Goal: Task Accomplishment & Management: Manage account settings

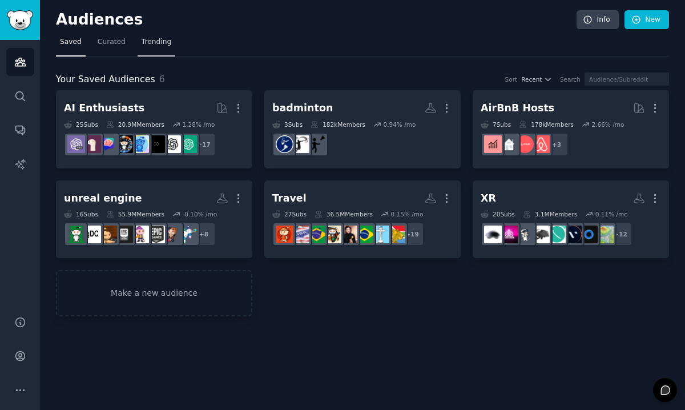
click at [154, 38] on span "Trending" at bounding box center [157, 42] width 30 height 10
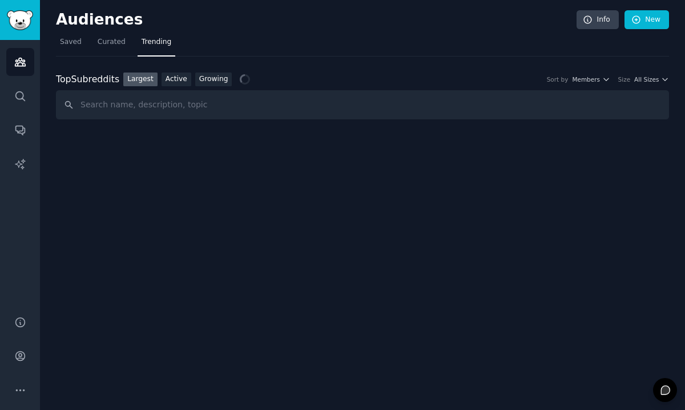
click at [211, 86] on link "Growing" at bounding box center [213, 80] width 37 height 14
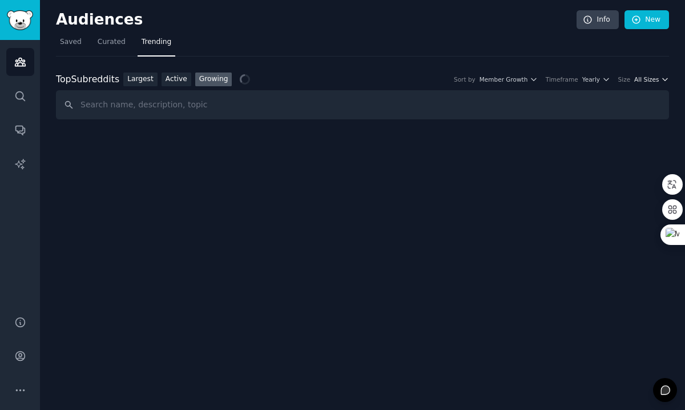
click at [658, 82] on span "All Sizes" at bounding box center [646, 79] width 25 height 8
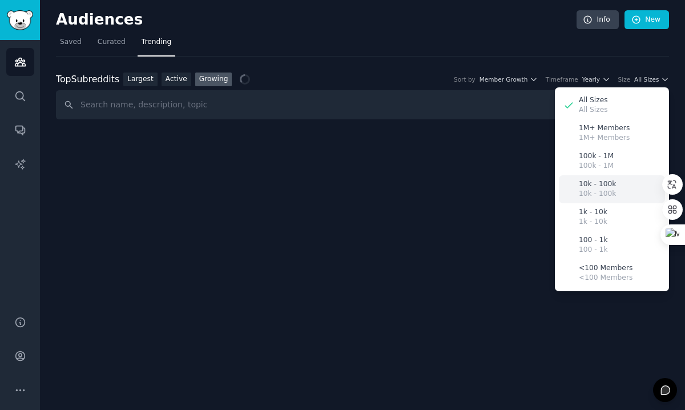
click at [608, 188] on p "10k - 100k" at bounding box center [597, 184] width 37 height 10
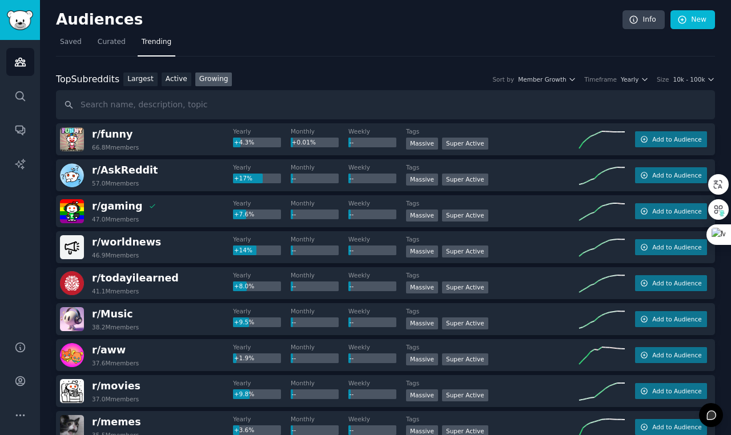
click at [218, 78] on link "Growing" at bounding box center [213, 80] width 37 height 14
click at [685, 81] on span "10k - 100k" at bounding box center [689, 79] width 32 height 8
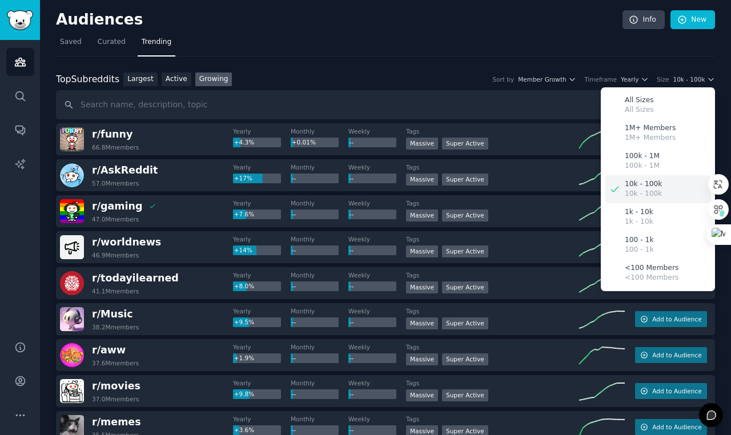
click at [647, 198] on p "10k - 100k" at bounding box center [643, 194] width 37 height 10
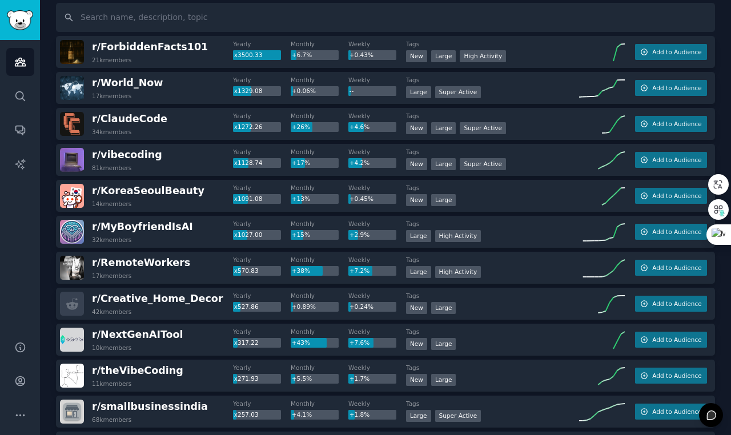
scroll to position [93, 0]
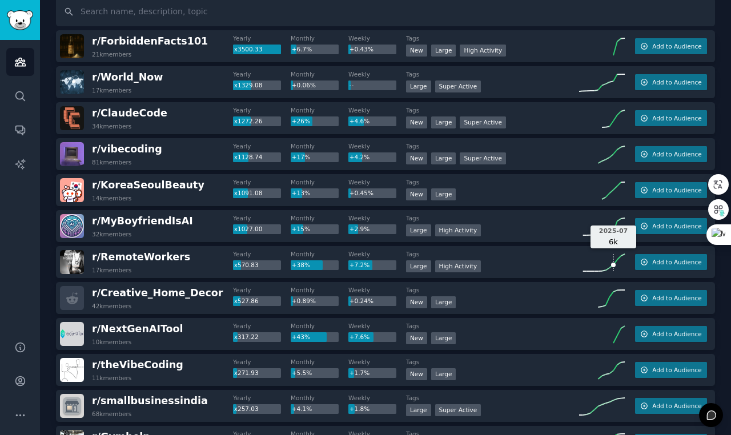
click at [609, 270] on icon at bounding box center [602, 262] width 46 height 17
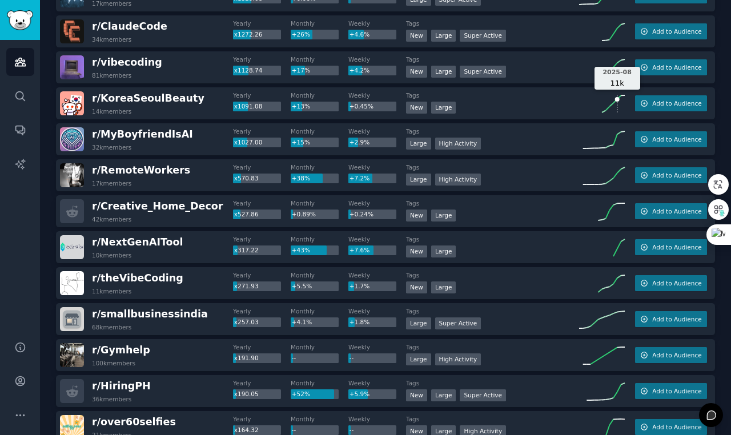
scroll to position [0, 0]
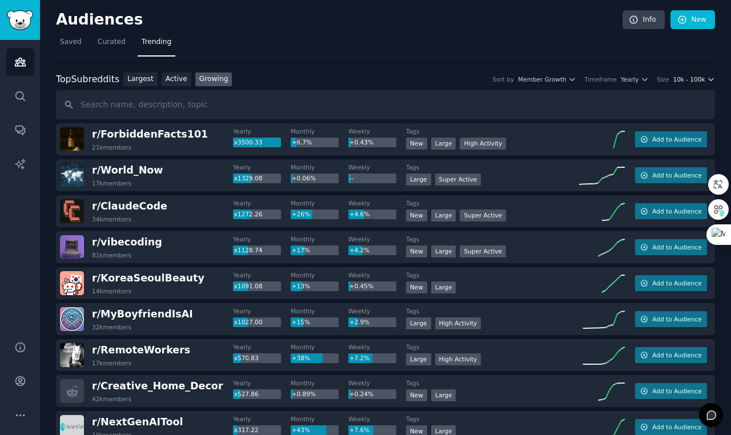
click at [678, 81] on span "10k - 100k" at bounding box center [689, 79] width 32 height 8
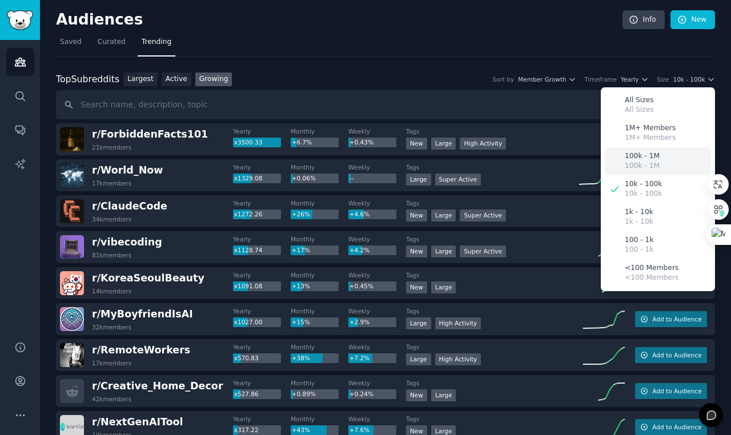
click at [647, 163] on p "100k - 1M" at bounding box center [642, 166] width 35 height 10
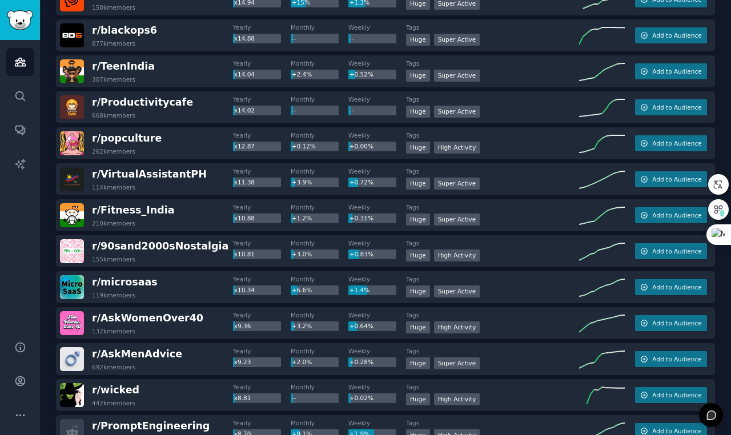
scroll to position [855, 0]
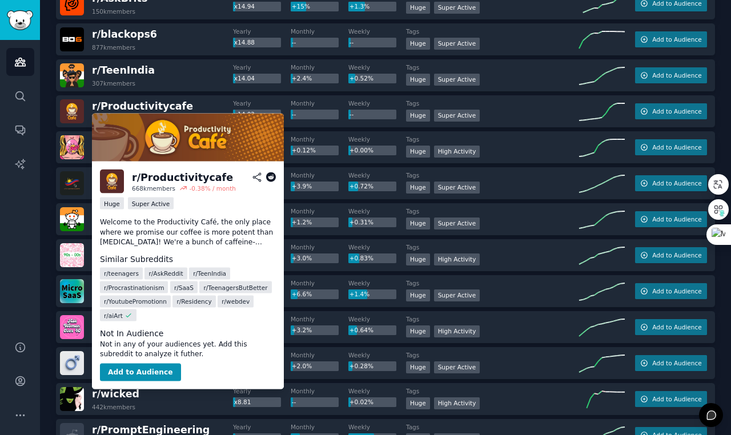
click at [272, 178] on icon at bounding box center [271, 177] width 10 height 10
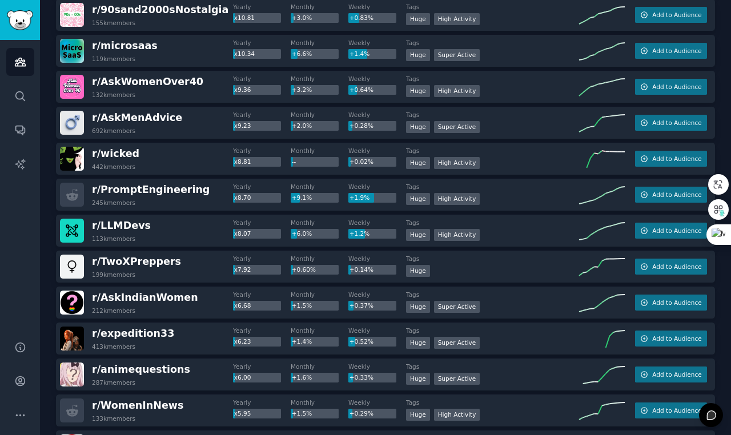
scroll to position [0, 0]
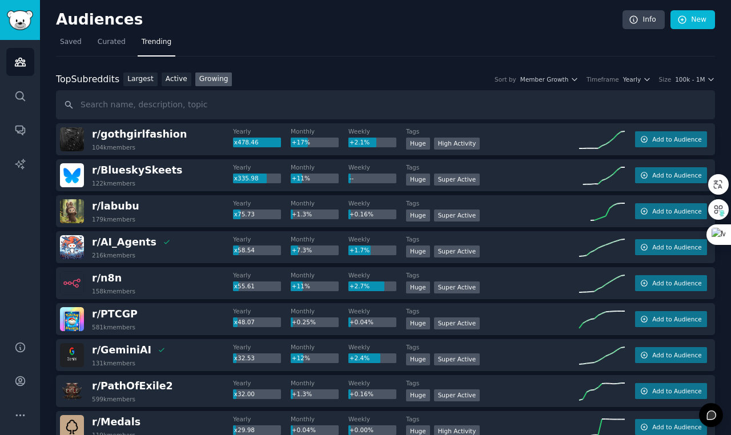
click at [685, 87] on div "Top Subreddits Top Subreddits Largest Active Growing Sort by Member Growth Time…" at bounding box center [385, 96] width 659 height 47
click at [685, 80] on span "100k - 1M" at bounding box center [690, 79] width 30 height 8
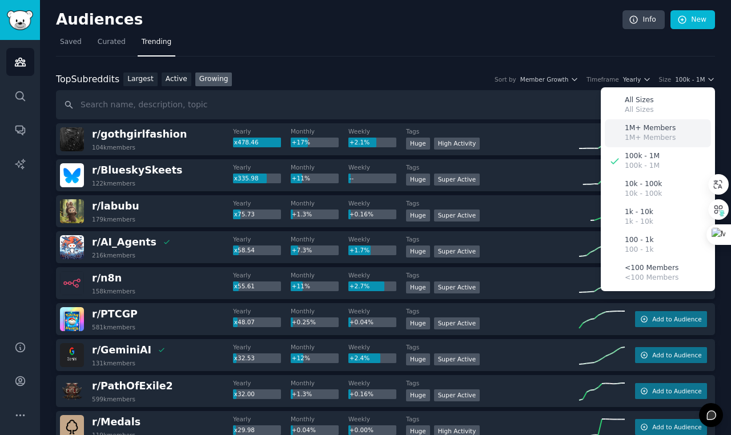
click at [637, 131] on p "1M+ Members" at bounding box center [650, 128] width 51 height 10
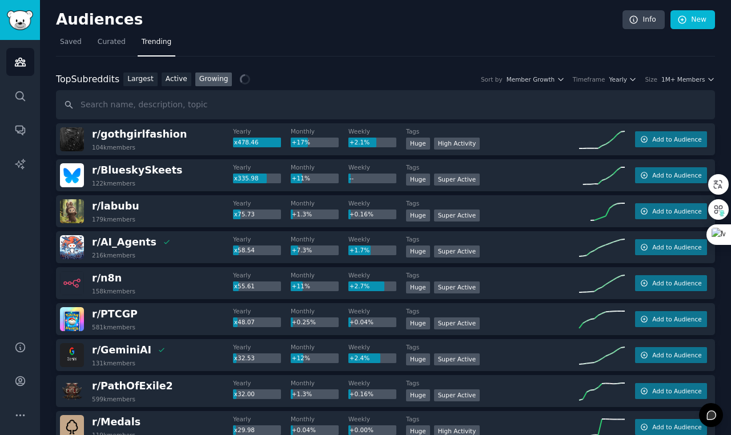
click at [524, 83] on div "Top Subreddits Top Subreddits Largest Active Growing Sort by Member Growth Time…" at bounding box center [385, 80] width 659 height 14
click at [533, 79] on span "Member Growth" at bounding box center [530, 79] width 49 height 8
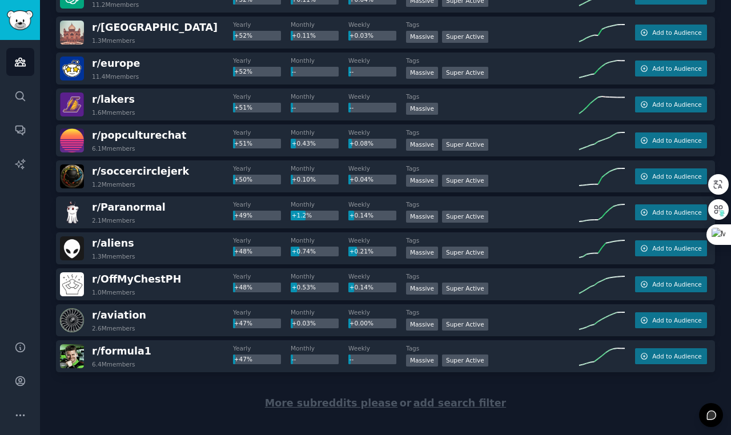
scroll to position [1560, 0]
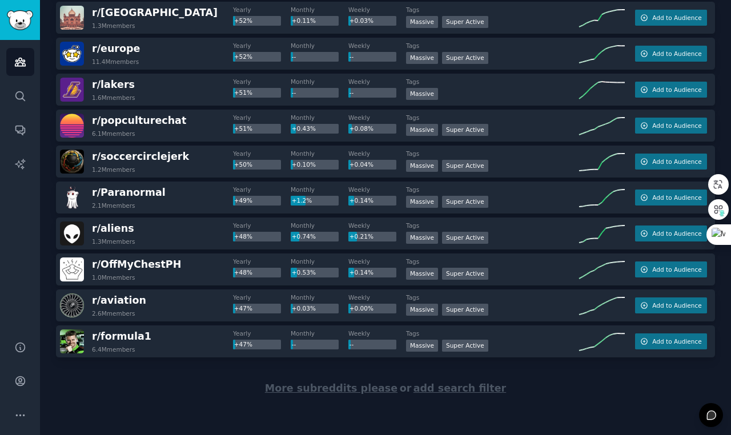
click at [304, 389] on span "More subreddits please" at bounding box center [331, 388] width 132 height 11
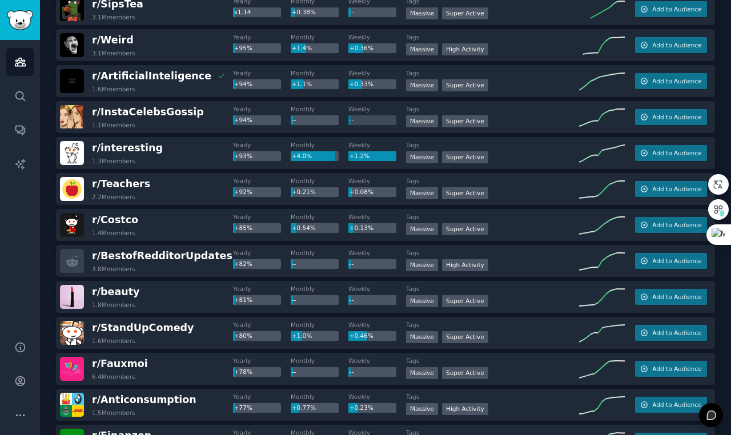
scroll to position [0, 0]
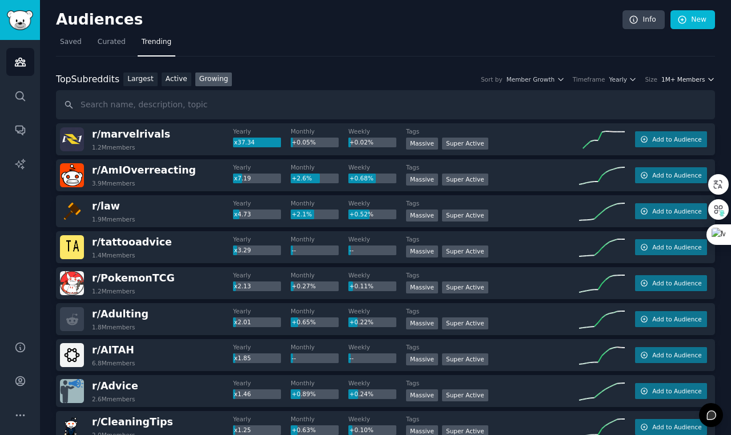
click at [685, 77] on span "1M+ Members" at bounding box center [683, 79] width 44 height 8
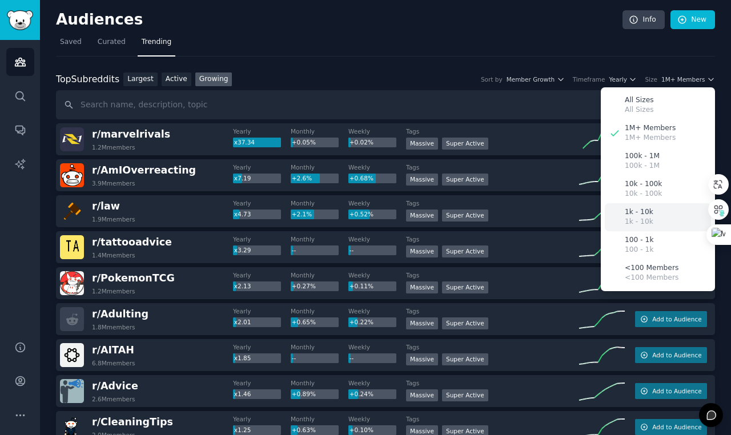
click at [640, 208] on p "1k - 10k" at bounding box center [639, 212] width 29 height 10
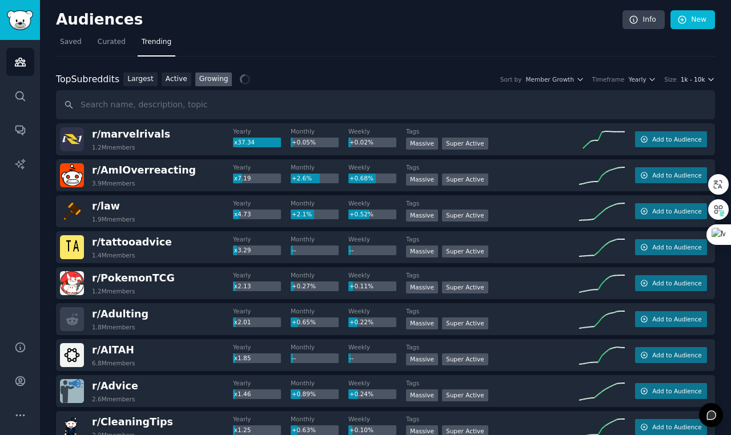
click at [685, 78] on span "1k - 10k" at bounding box center [693, 79] width 25 height 8
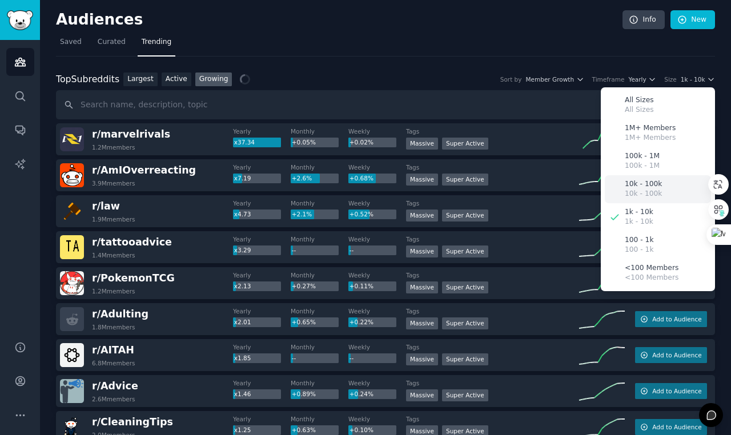
click at [631, 187] on p "10k - 100k" at bounding box center [643, 184] width 37 height 10
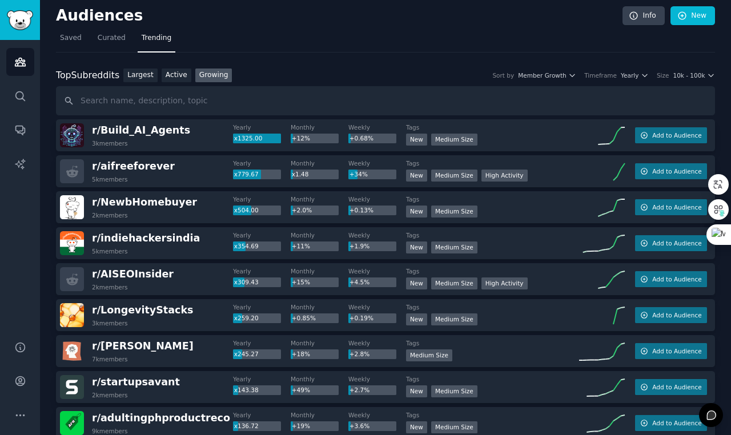
scroll to position [5, 0]
click at [685, 74] on span "10k - 100k" at bounding box center [689, 75] width 32 height 8
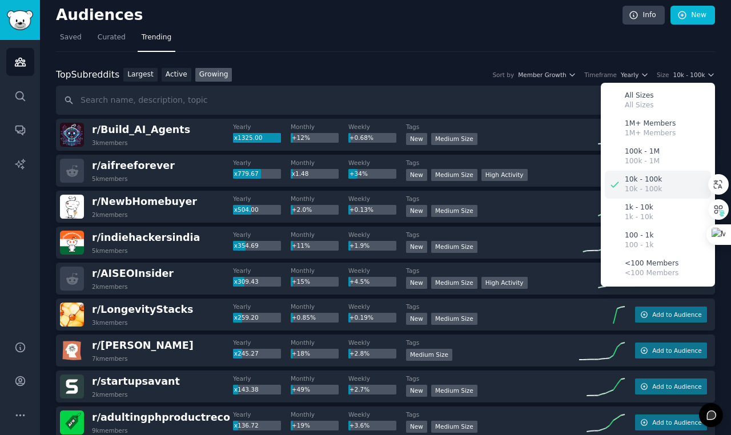
click at [647, 182] on p "10k - 100k" at bounding box center [643, 180] width 37 height 10
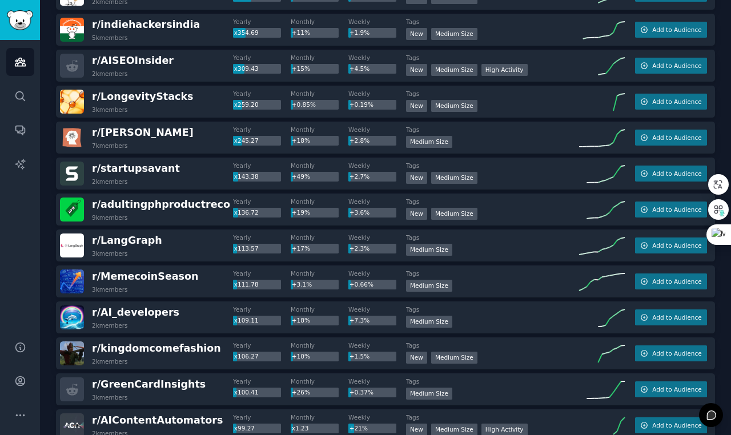
scroll to position [0, 0]
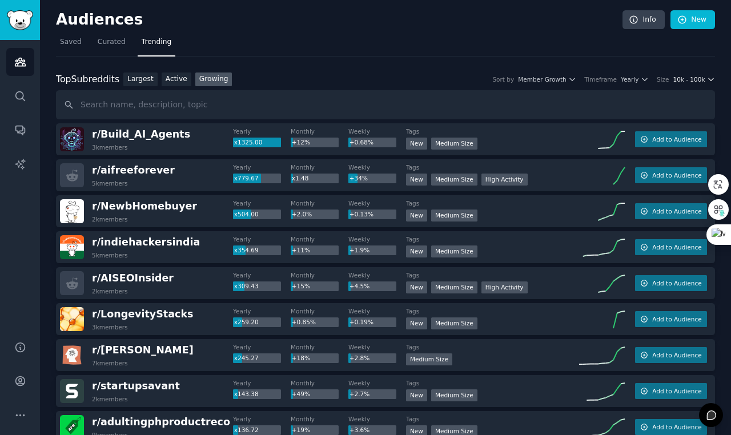
click at [685, 78] on span "10k - 100k" at bounding box center [689, 79] width 32 height 8
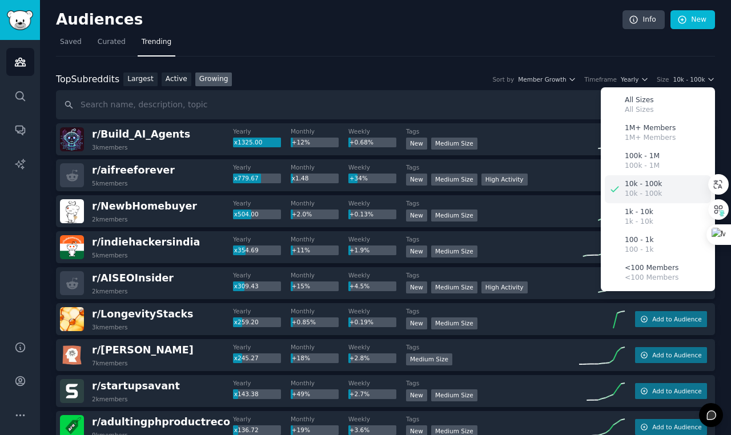
click at [644, 192] on p "10k - 100k" at bounding box center [643, 194] width 37 height 10
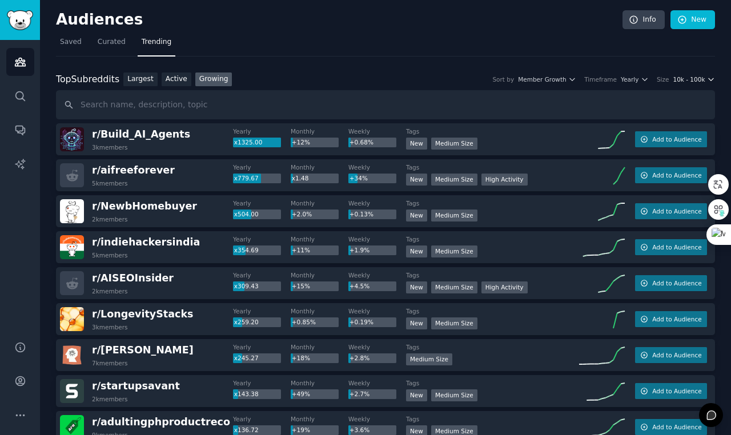
click at [685, 80] on span "10k - 100k" at bounding box center [689, 79] width 32 height 8
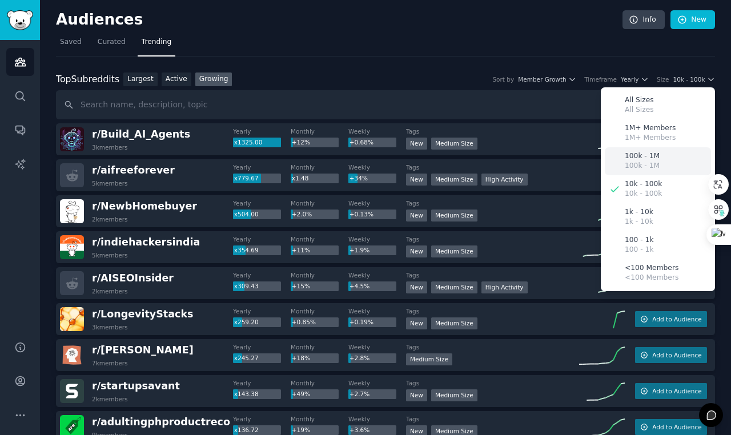
click at [652, 152] on p "100k - 1M" at bounding box center [642, 156] width 35 height 10
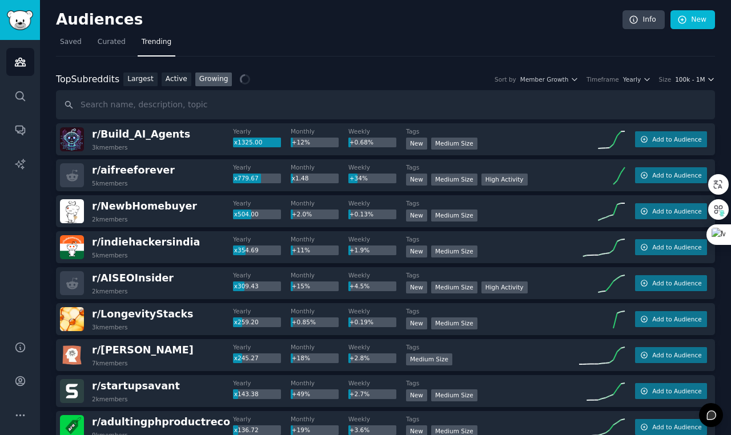
click at [685, 82] on span "100k - 1M" at bounding box center [690, 79] width 30 height 8
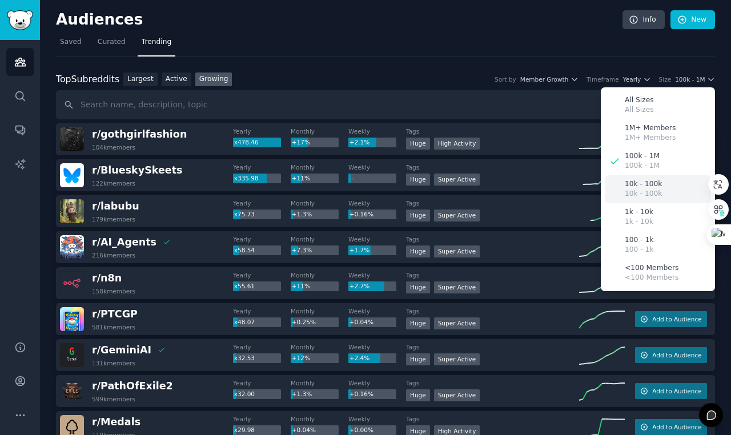
click at [657, 191] on p "10k - 100k" at bounding box center [643, 194] width 37 height 10
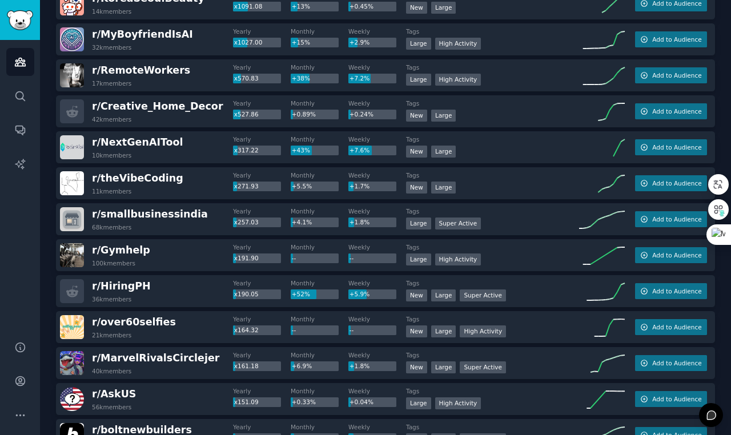
scroll to position [299, 0]
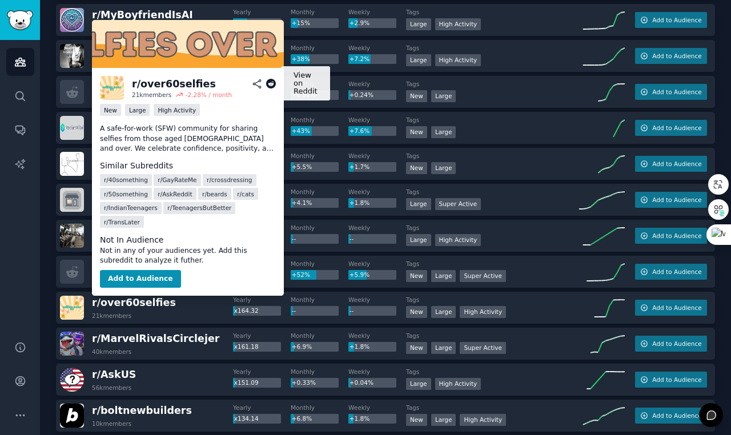
click at [269, 83] on icon at bounding box center [271, 84] width 10 height 10
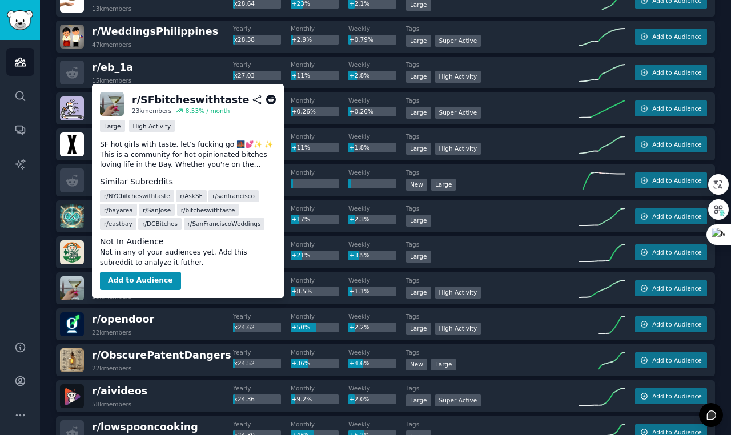
scroll to position [2225, 0]
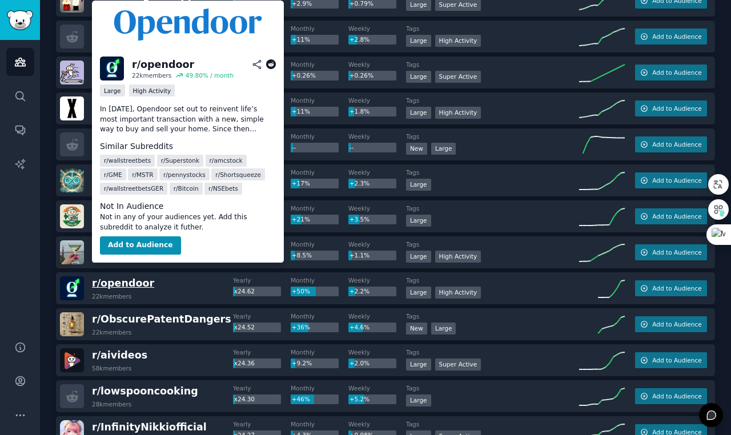
click at [128, 284] on span "r/ opendoor" at bounding box center [123, 282] width 62 height 11
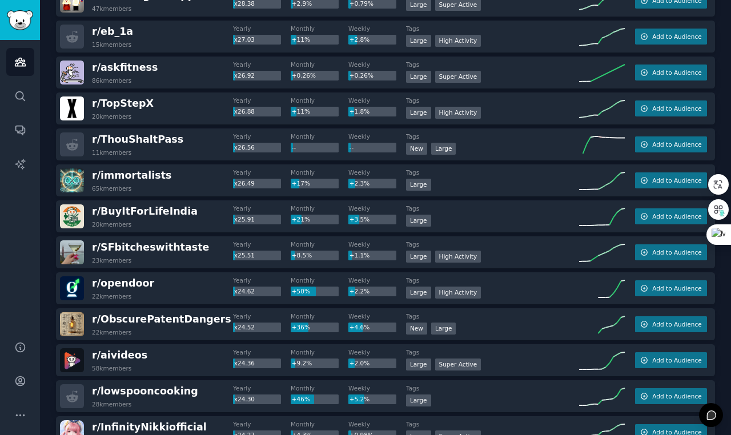
click at [270, 102] on dt "Yearly" at bounding box center [262, 100] width 58 height 8
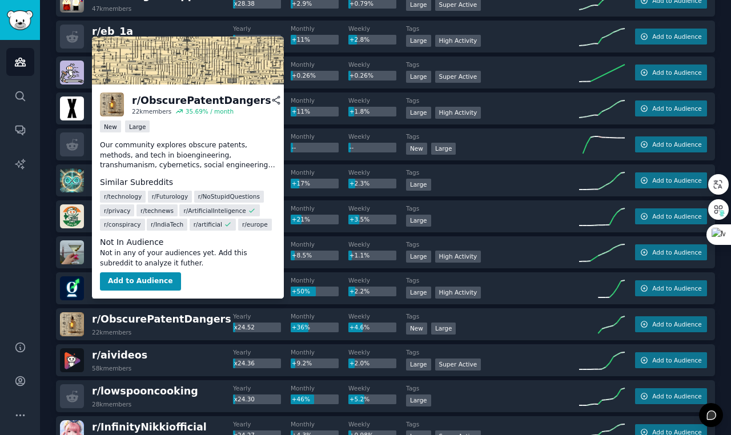
click at [285, 101] on icon at bounding box center [290, 100] width 10 height 10
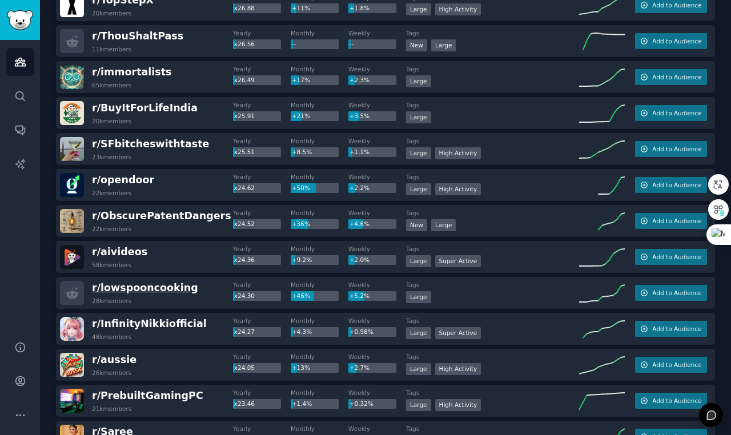
scroll to position [2380, 0]
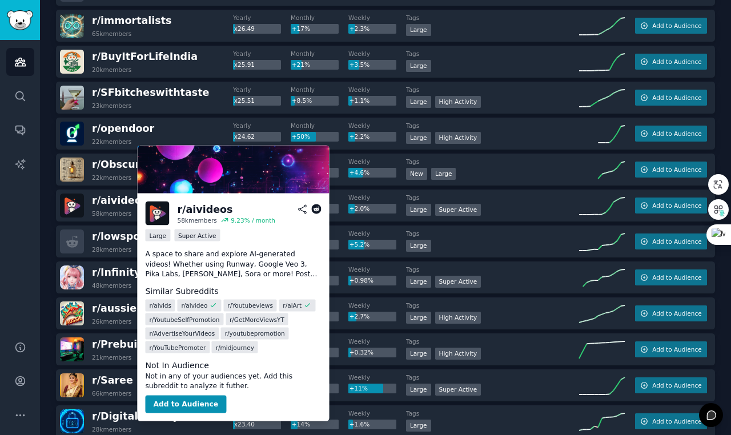
click at [316, 210] on icon at bounding box center [316, 209] width 10 height 10
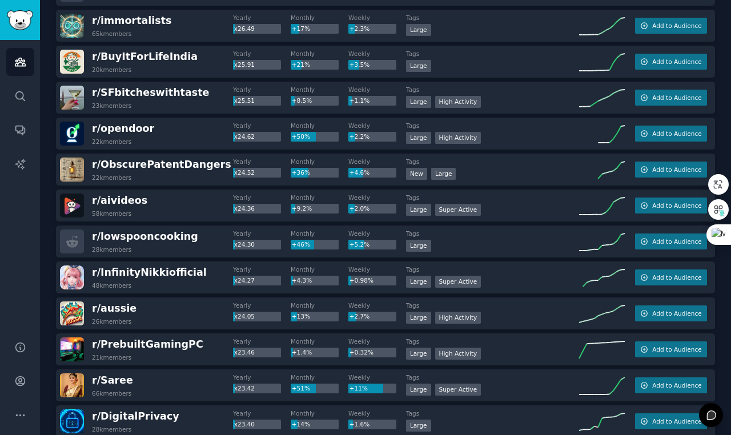
click at [25, 235] on div "Audiences Search Conversations AI Reports" at bounding box center [20, 183] width 40 height 287
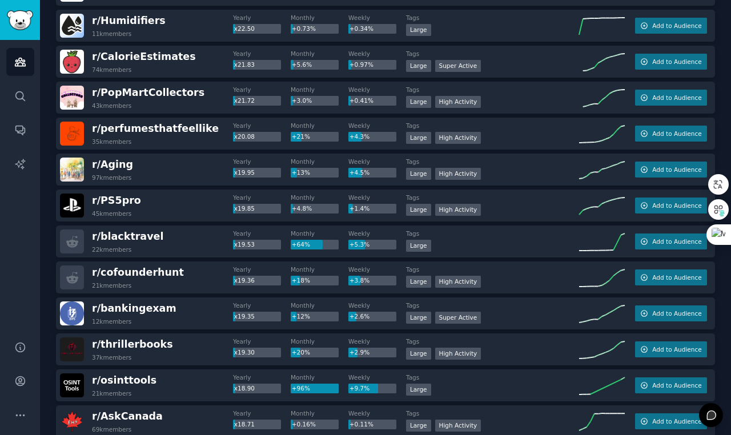
scroll to position [2959, 0]
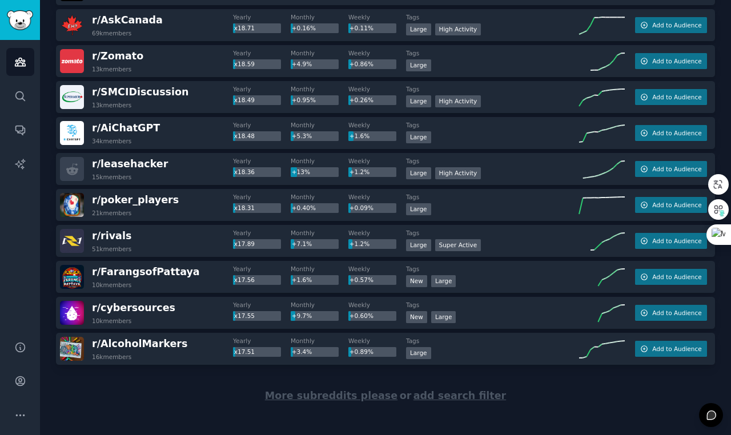
scroll to position [3354, 0]
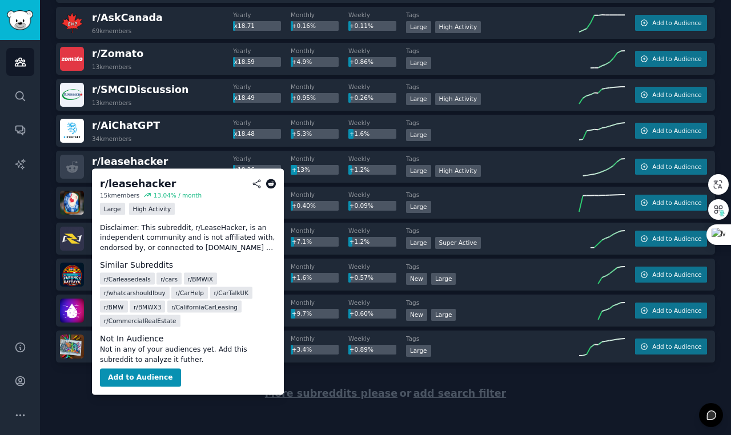
click at [271, 184] on icon at bounding box center [271, 184] width 10 height 10
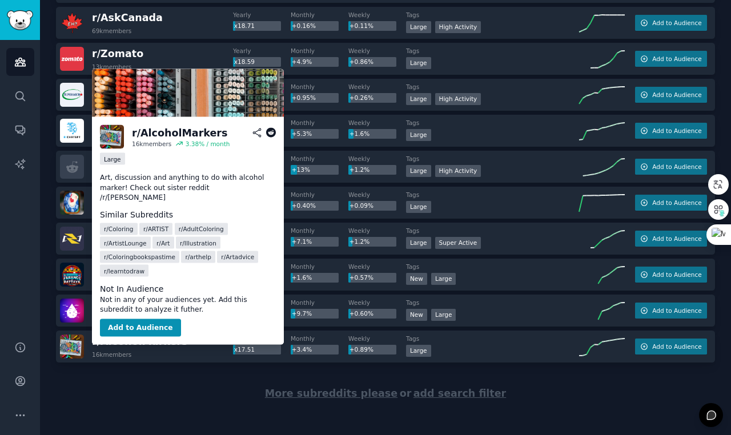
click at [200, 178] on p "Art, discussion and anything to do with alcohol marker! Check out sister reddit…" at bounding box center [188, 188] width 176 height 30
click at [270, 130] on icon at bounding box center [271, 133] width 10 height 10
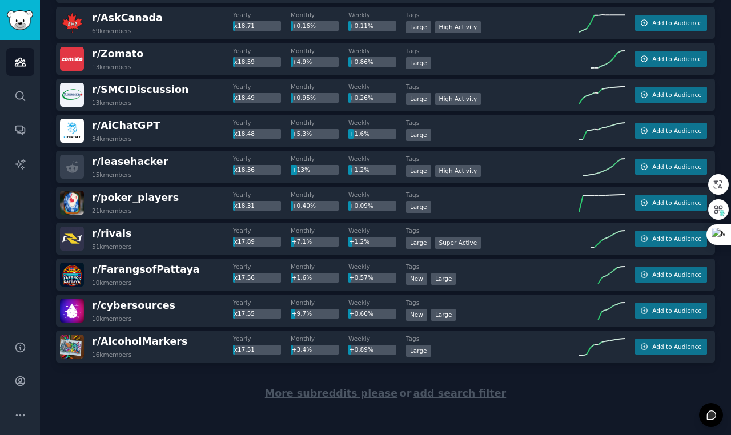
click at [303, 395] on span "More subreddits please" at bounding box center [331, 393] width 132 height 11
click at [304, 390] on div "More subreddits please or add search filter" at bounding box center [385, 394] width 659 height 62
click at [309, 401] on div at bounding box center [385, 395] width 659 height 64
click at [311, 393] on div at bounding box center [385, 395] width 659 height 64
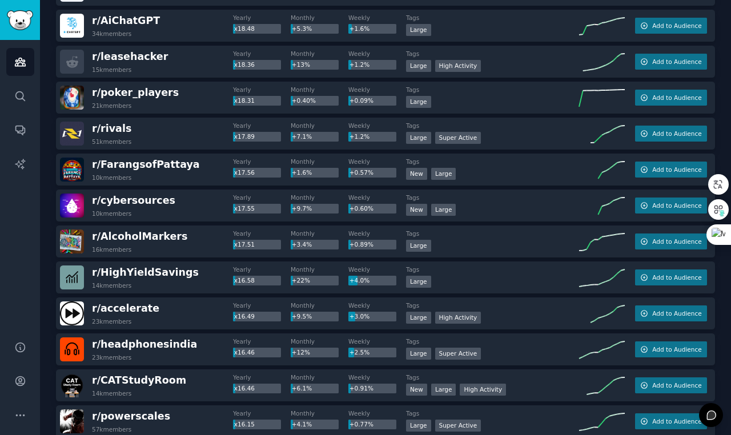
scroll to position [3498, 0]
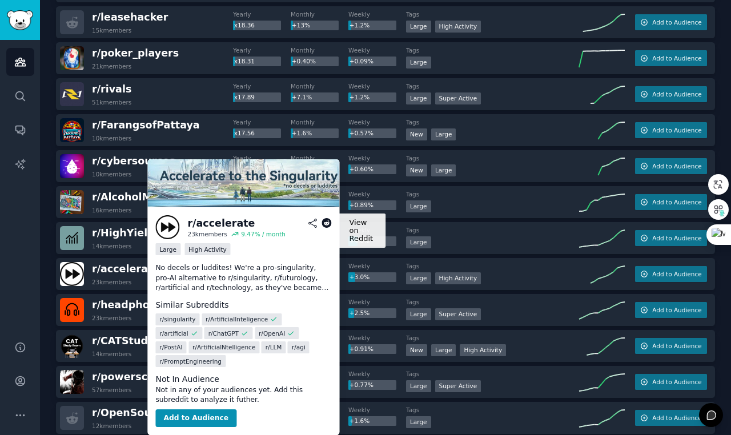
click at [325, 224] on icon at bounding box center [326, 223] width 10 height 10
click at [327, 223] on icon at bounding box center [326, 223] width 10 height 10
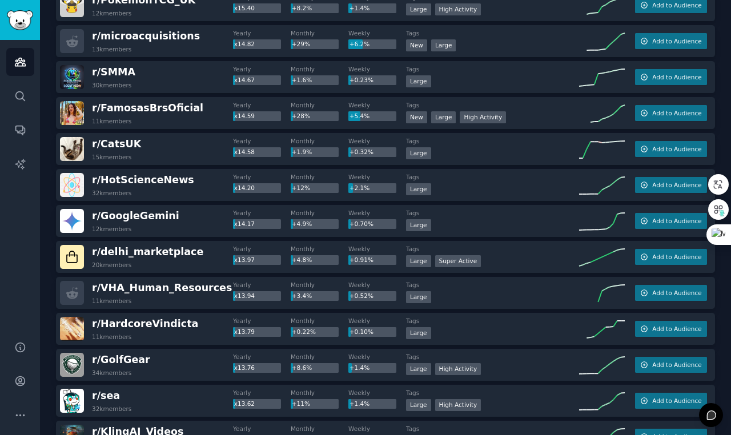
scroll to position [2363, 0]
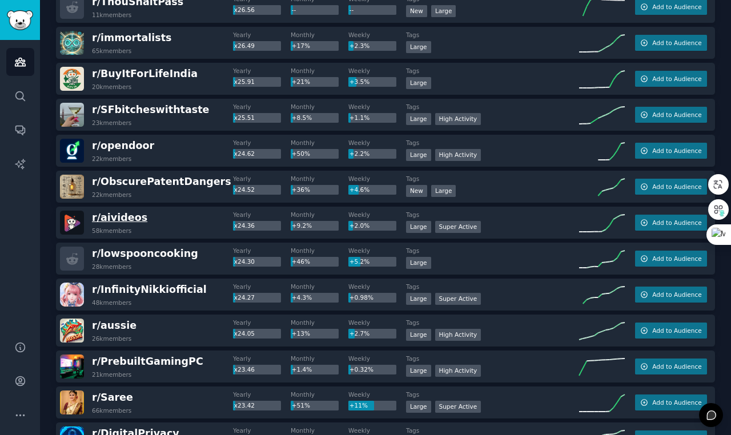
click at [110, 220] on span "r/ aivideos" at bounding box center [119, 217] width 55 height 11
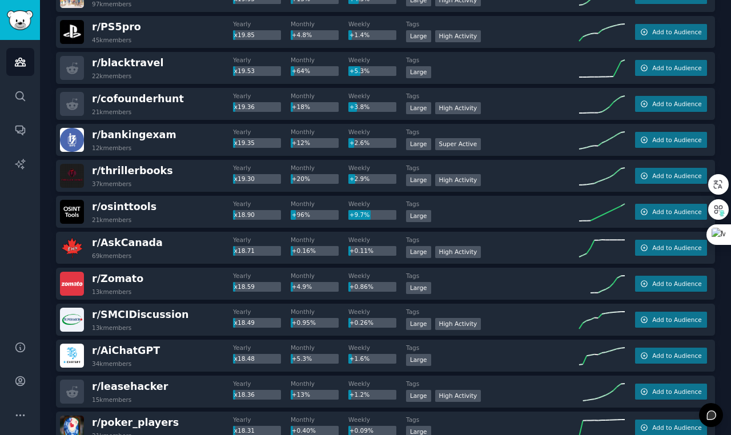
scroll to position [1306, 0]
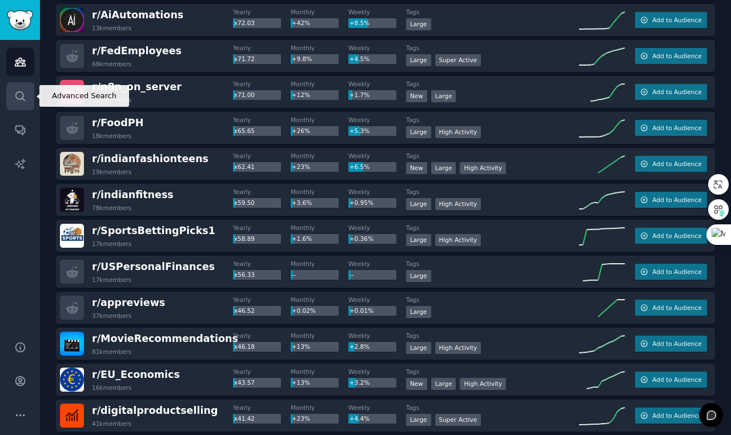
click at [17, 98] on icon "Sidebar" at bounding box center [20, 96] width 12 height 12
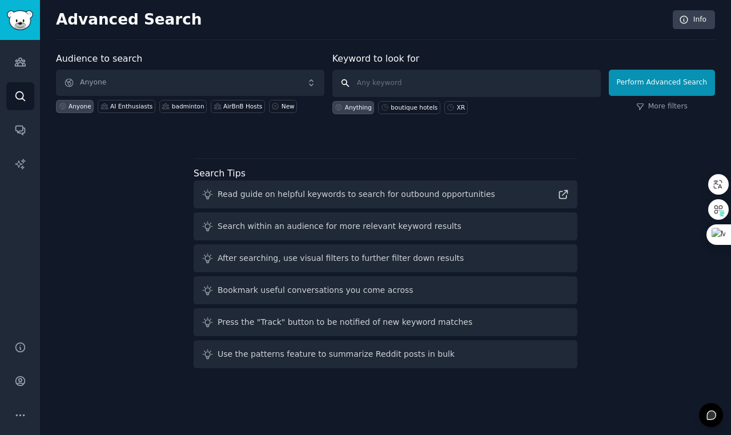
click at [376, 82] on input "text" at bounding box center [466, 83] width 268 height 27
type input "r/AIArt"
click button "Perform Advanced Search" at bounding box center [662, 83] width 106 height 26
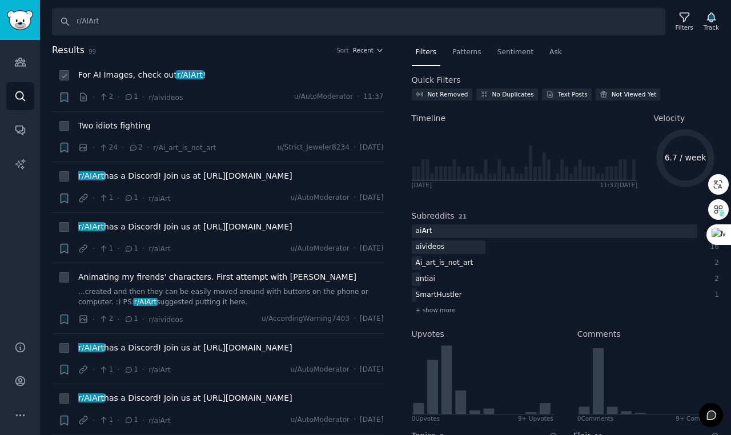
click at [185, 77] on span "r/AIArt" at bounding box center [190, 74] width 28 height 9
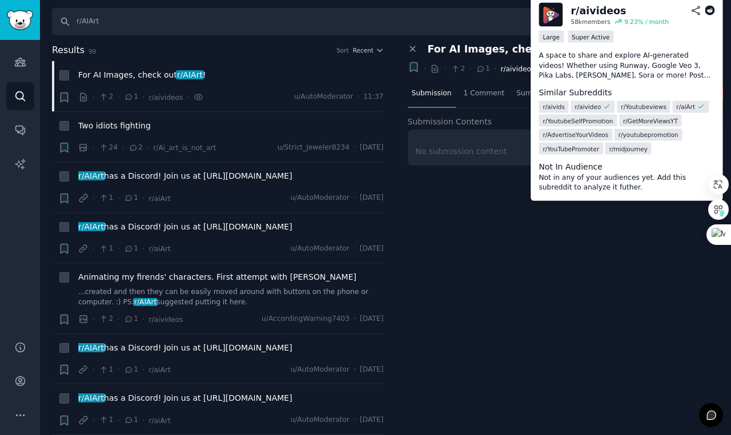
click at [516, 69] on span "r/aivideos" at bounding box center [517, 69] width 34 height 8
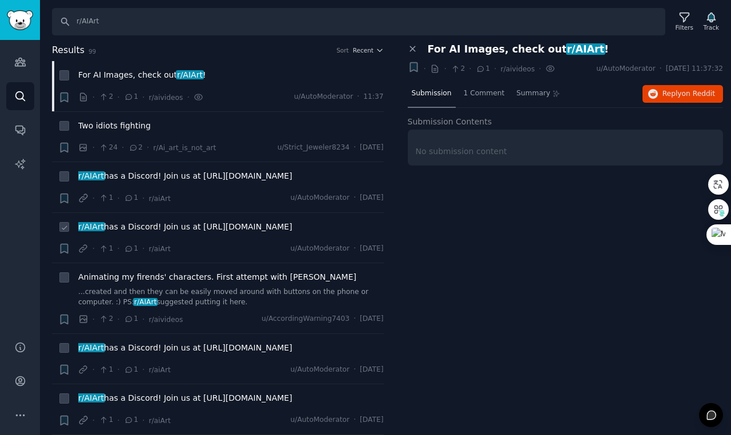
click at [500, 47] on span "For AI Images, check out r/AIArt !" at bounding box center [519, 49] width 182 height 12
click at [461, 22] on input "r/AIArt" at bounding box center [358, 21] width 613 height 27
click at [23, 61] on icon "Sidebar" at bounding box center [20, 62] width 12 height 12
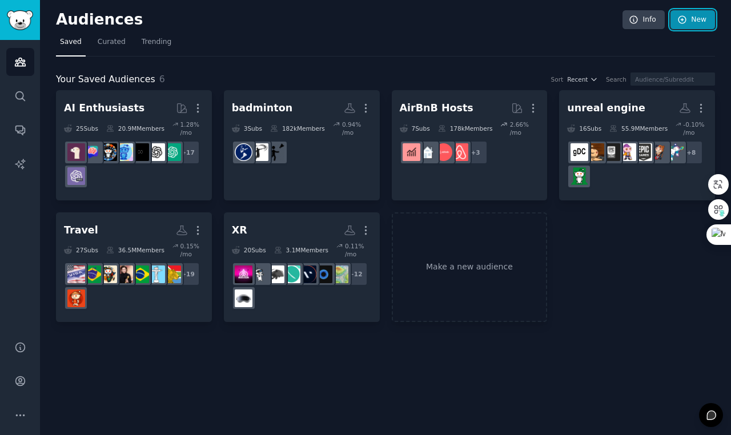
click at [685, 25] on link "New" at bounding box center [692, 19] width 45 height 19
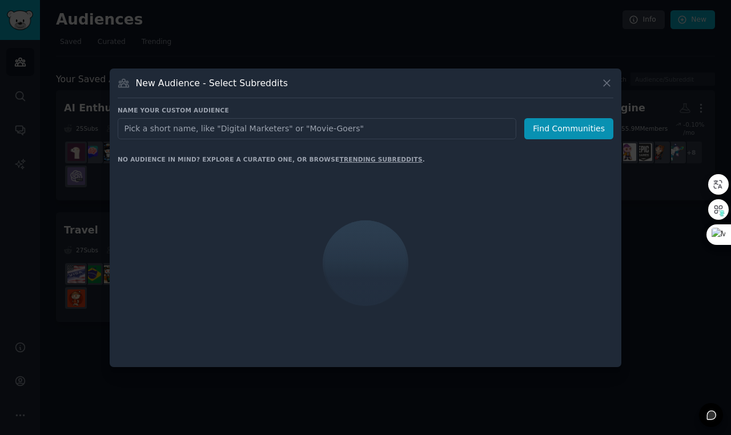
click at [353, 127] on input "text" at bounding box center [317, 128] width 399 height 21
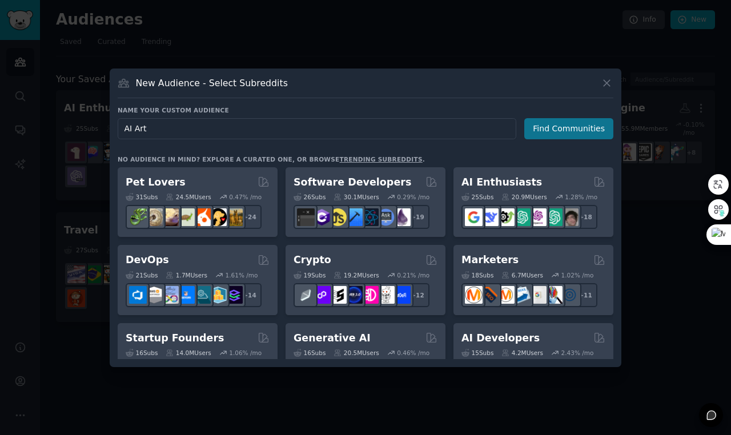
type input "AI Art"
click at [569, 126] on button "Find Communities" at bounding box center [568, 128] width 89 height 21
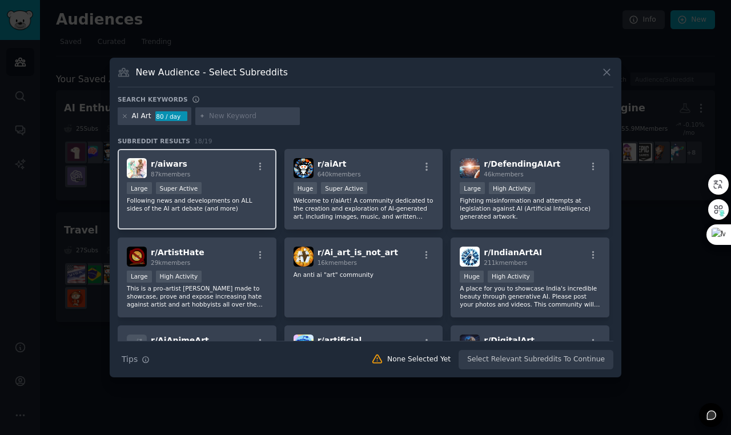
click at [231, 175] on div "r/ aiwars 87k members" at bounding box center [197, 168] width 140 height 20
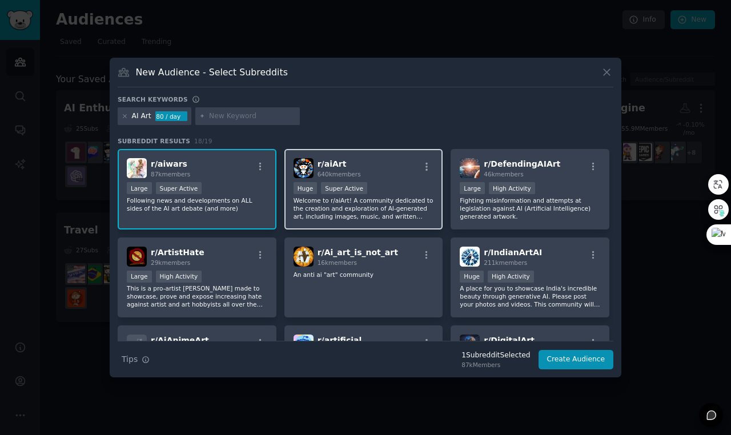
click at [420, 193] on div ">= 95th percentile for submissions / day Huge Super Active" at bounding box center [363, 189] width 140 height 14
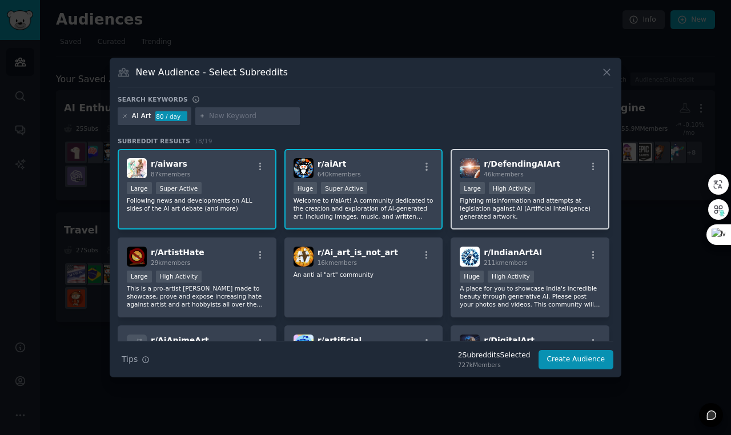
click at [573, 187] on div ">= 80th percentile for submissions / day Large High Activity" at bounding box center [530, 189] width 140 height 14
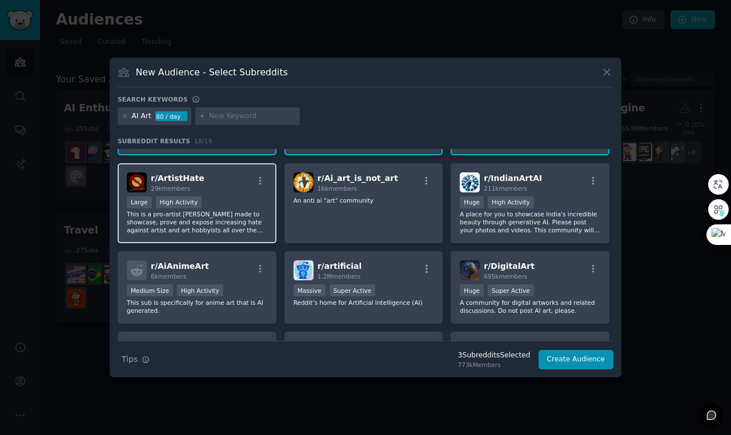
scroll to position [75, 0]
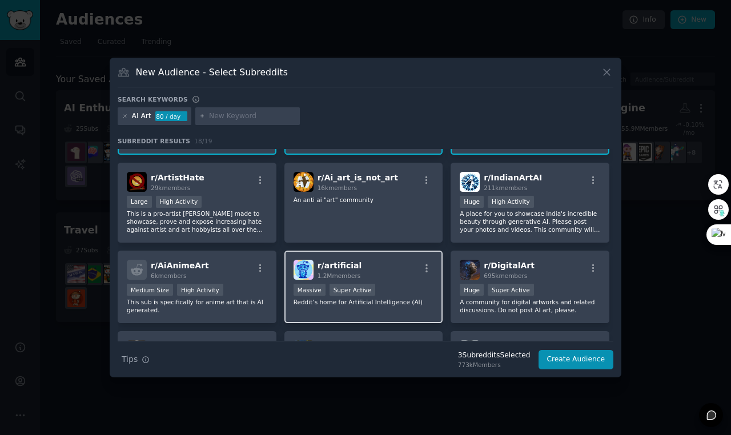
click at [403, 270] on div "r/ artificial 1.2M members" at bounding box center [363, 270] width 140 height 20
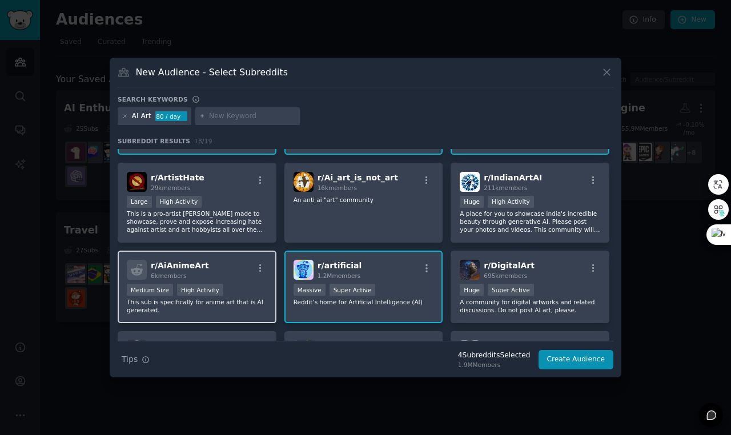
click at [225, 275] on div "r/ AiAnimeArt 6k members" at bounding box center [197, 270] width 140 height 20
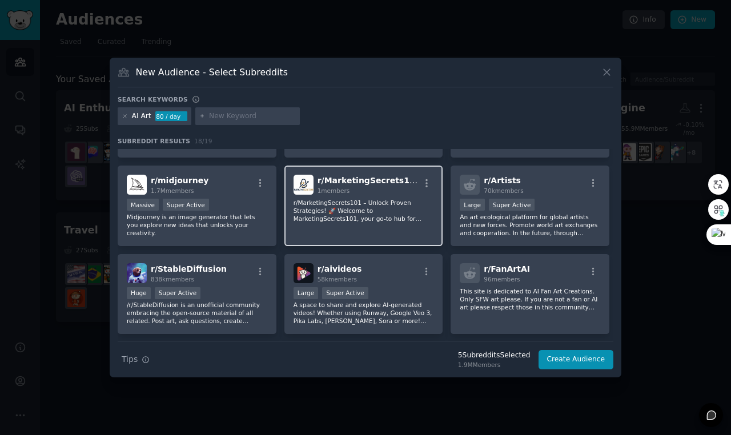
scroll to position [328, 0]
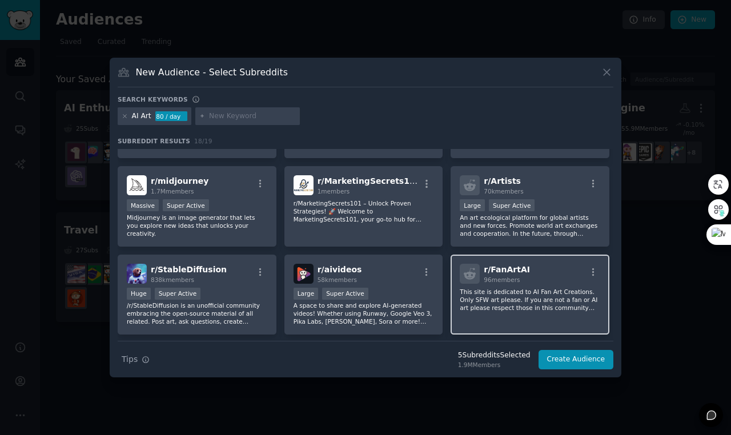
click at [538, 284] on div "r/ FanArtAI 96 members" at bounding box center [530, 274] width 140 height 20
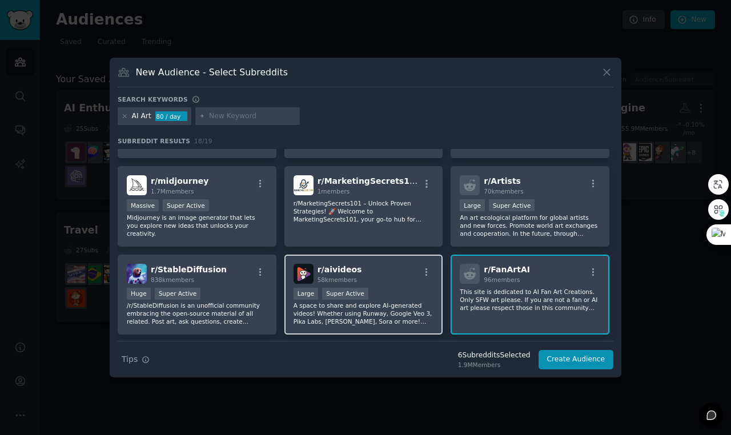
click at [409, 284] on div "r/ aivideos 58k members" at bounding box center [363, 274] width 140 height 20
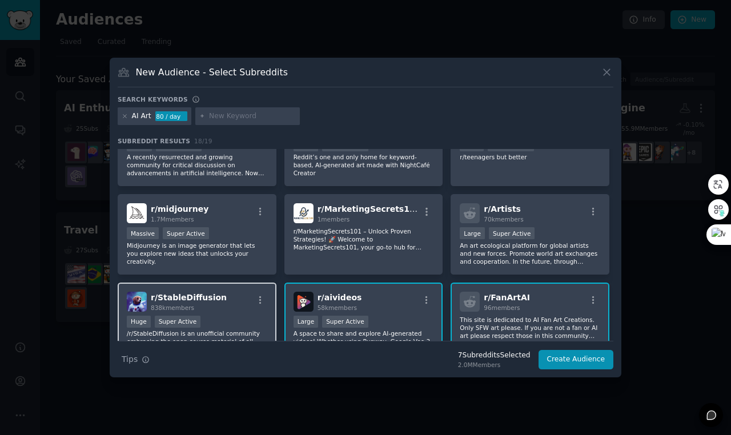
scroll to position [291, 0]
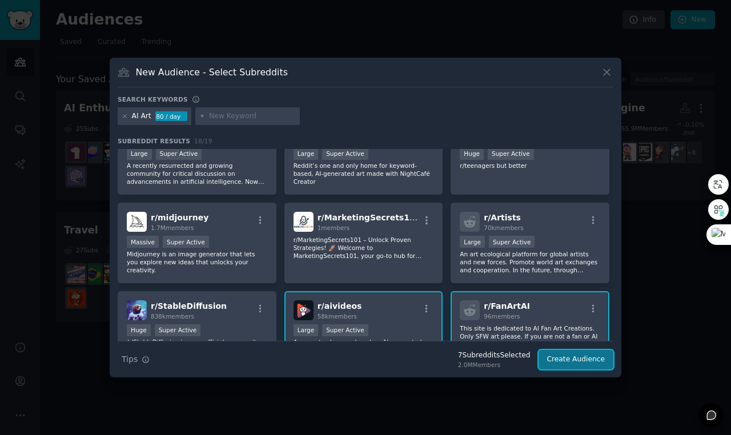
click at [577, 363] on button "Create Audience" at bounding box center [575, 359] width 75 height 19
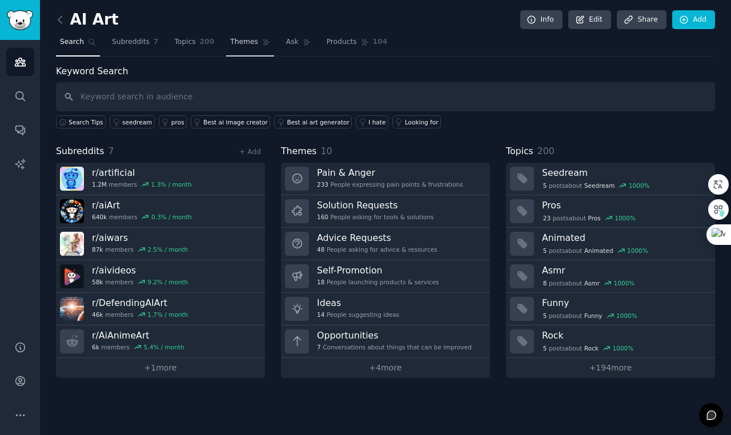
click at [247, 46] on span "Themes" at bounding box center [244, 42] width 28 height 10
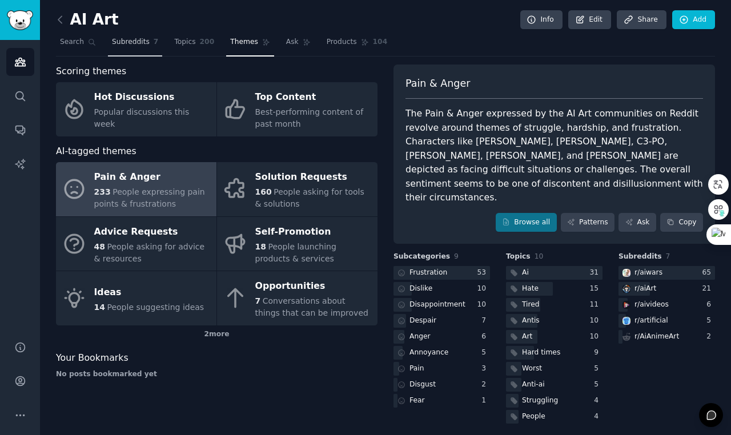
click at [134, 37] on span "Subreddits" at bounding box center [131, 42] width 38 height 10
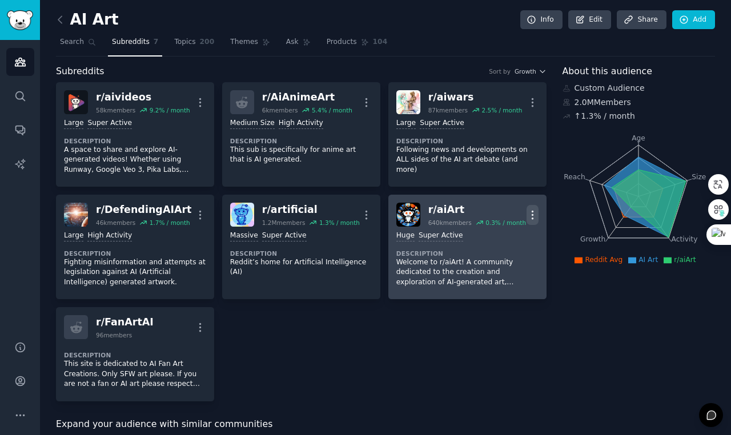
click at [528, 221] on icon "button" at bounding box center [532, 215] width 12 height 12
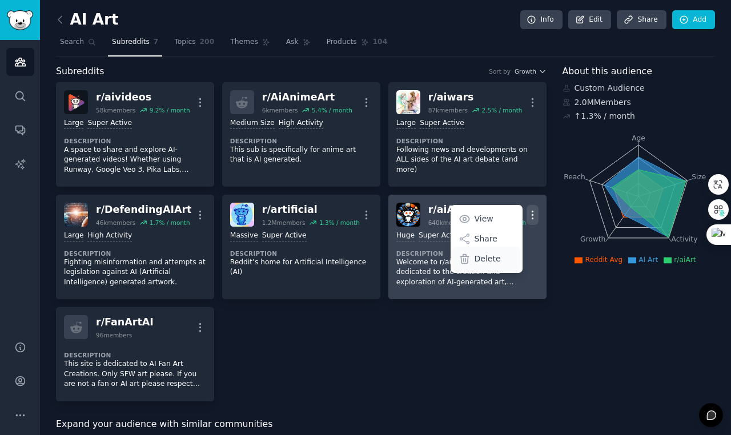
click at [494, 265] on p "Delete" at bounding box center [487, 259] width 26 height 12
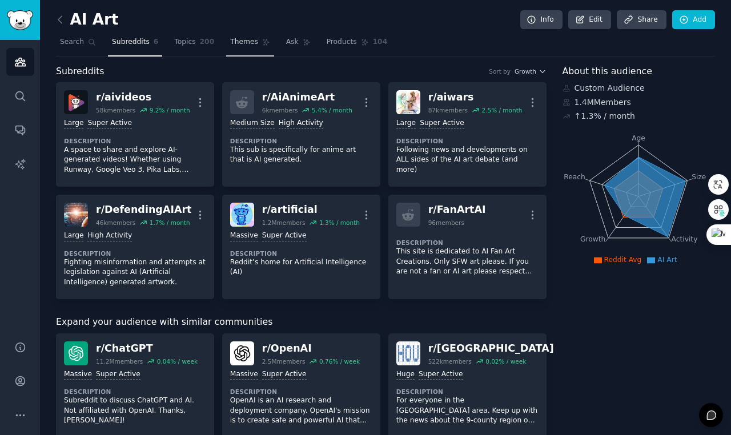
click at [234, 45] on span "Themes" at bounding box center [244, 42] width 28 height 10
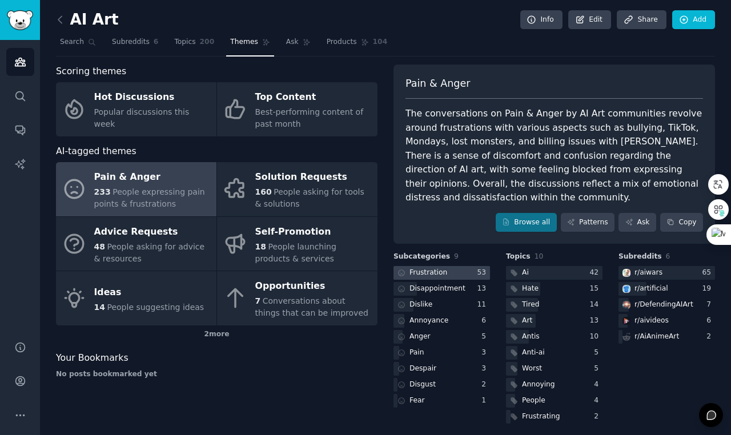
click at [443, 272] on div "Frustration" at bounding box center [428, 273] width 38 height 10
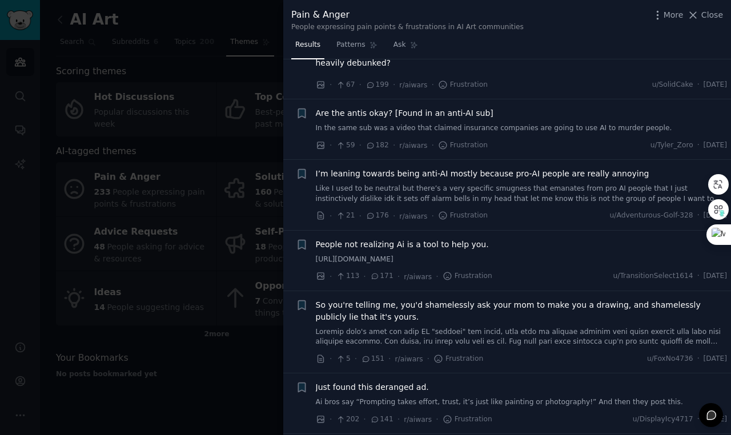
scroll to position [90, 0]
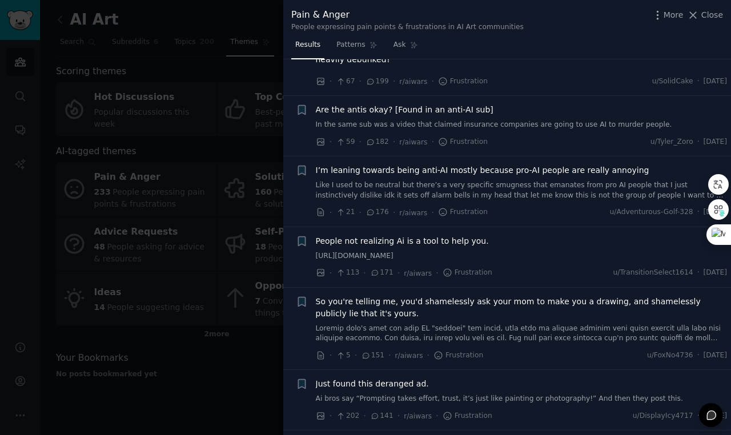
click at [709, 14] on span "Close" at bounding box center [712, 15] width 22 height 12
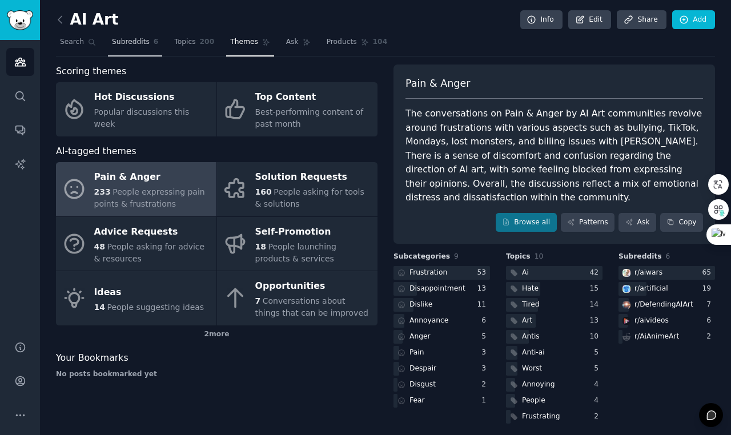
click at [130, 40] on span "Subreddits" at bounding box center [131, 42] width 38 height 10
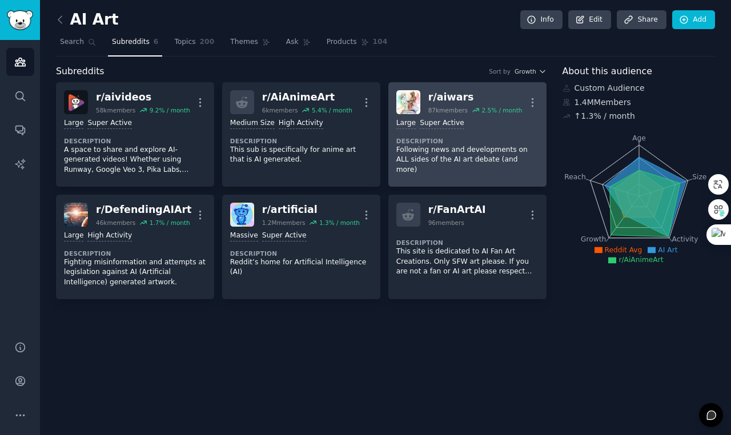
click at [464, 42] on nav "Search Subreddits 6 Topics 200 Themes Ask Products 104" at bounding box center [385, 44] width 659 height 23
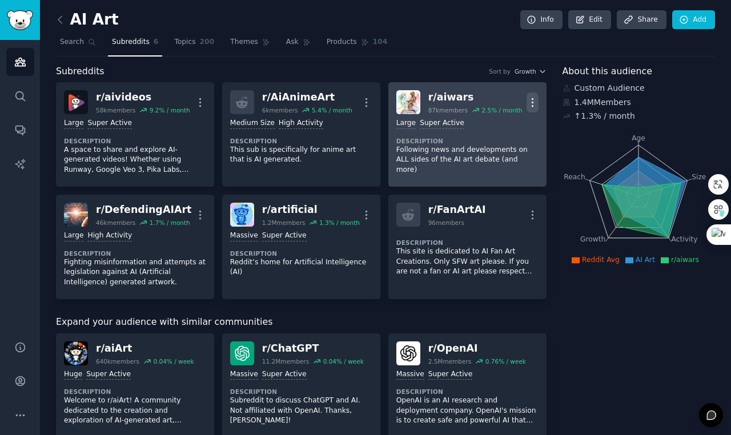
click at [529, 103] on icon "button" at bounding box center [532, 102] width 12 height 12
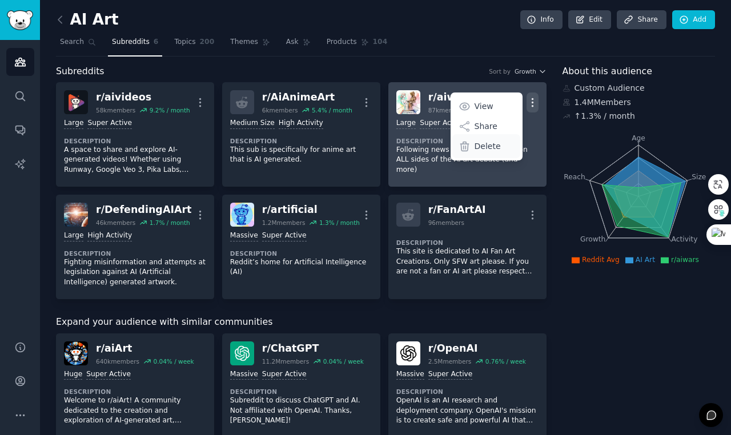
click at [480, 156] on div "Delete" at bounding box center [486, 146] width 68 height 24
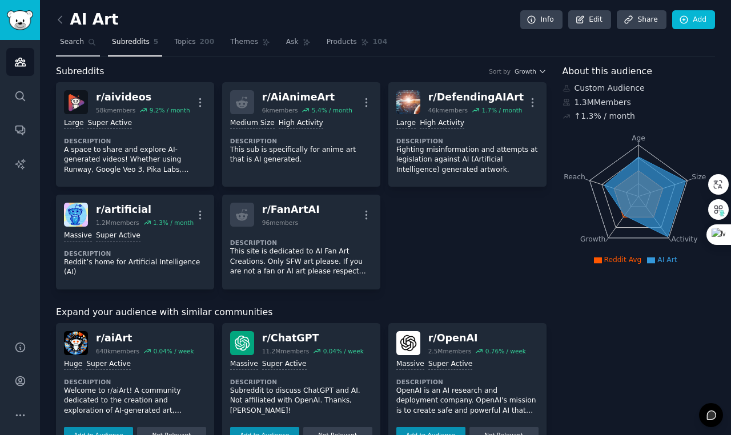
click at [84, 42] on link "Search" at bounding box center [78, 44] width 44 height 23
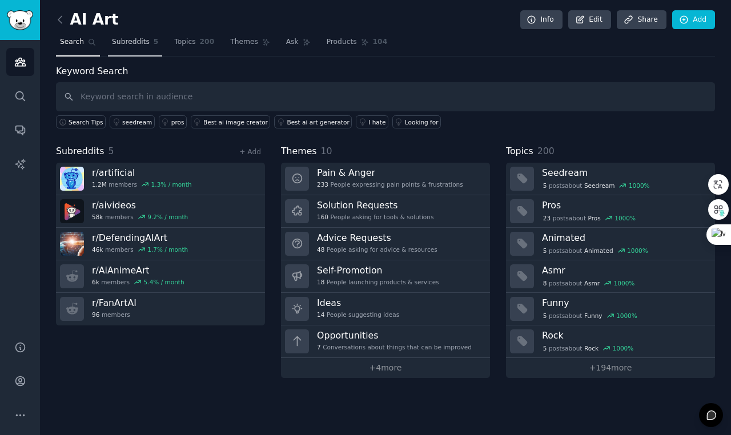
click at [135, 42] on span "Subreddits" at bounding box center [131, 42] width 38 height 10
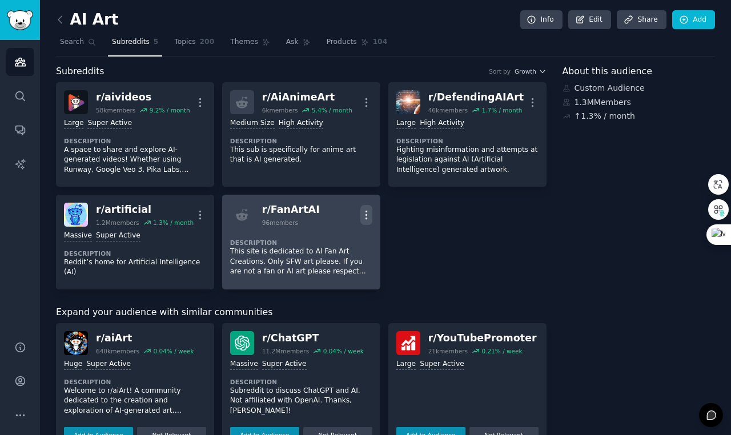
click at [367, 221] on icon "button" at bounding box center [366, 215] width 12 height 12
click at [308, 245] on p "Delete" at bounding box center [321, 239] width 26 height 12
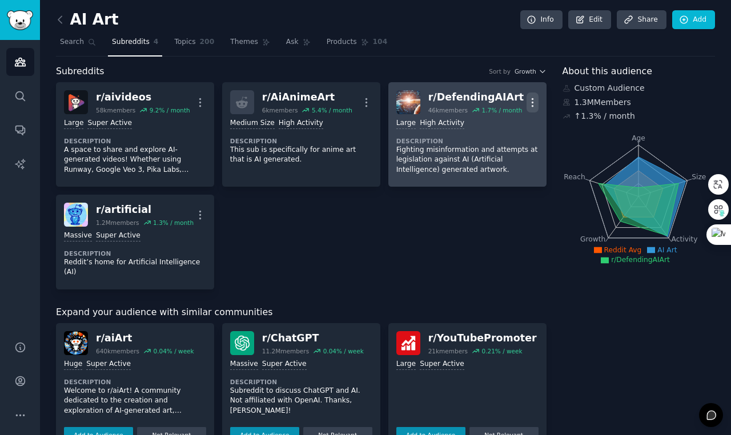
click at [532, 106] on icon "button" at bounding box center [532, 102] width 1 height 8
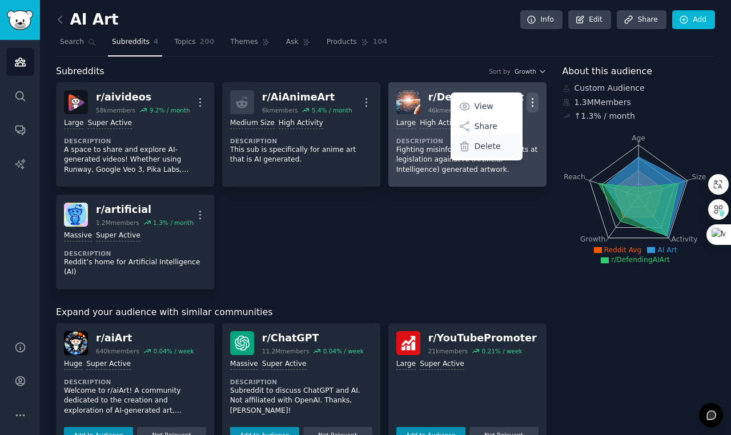
click at [482, 152] on p "Delete" at bounding box center [487, 146] width 26 height 12
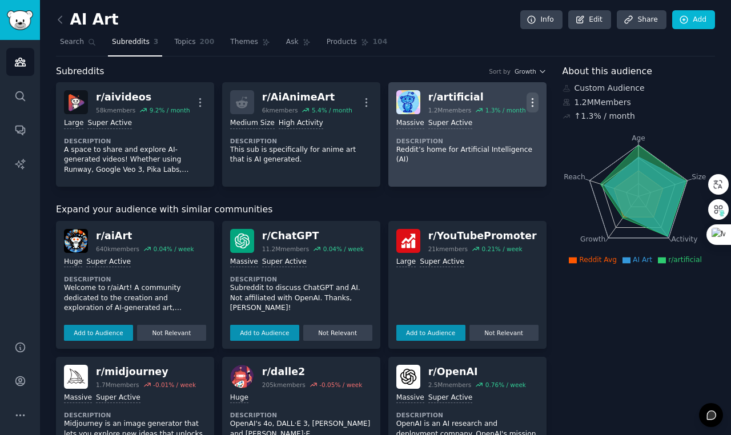
click at [532, 108] on icon "button" at bounding box center [532, 102] width 12 height 12
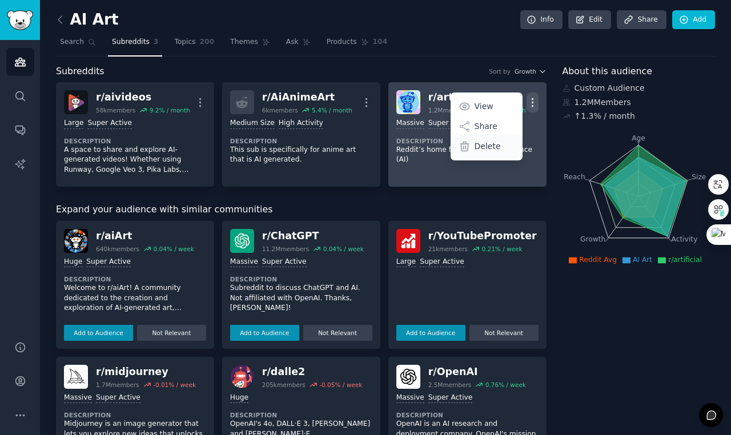
click at [491, 150] on p "Delete" at bounding box center [487, 146] width 26 height 12
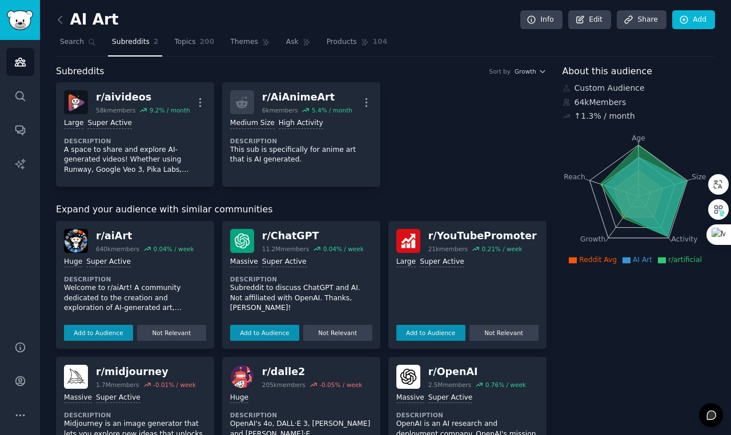
click at [512, 183] on div "r/ aivideos 58k members 9.2 % / month More Large Super Active Description A spa…" at bounding box center [301, 134] width 490 height 104
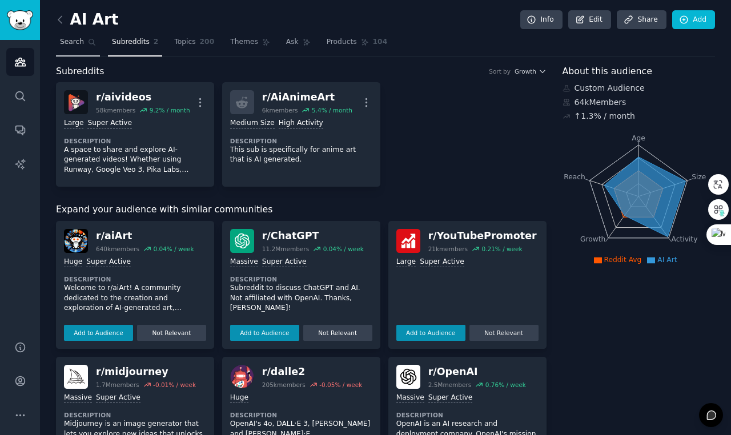
click at [81, 45] on span "Search" at bounding box center [72, 42] width 24 height 10
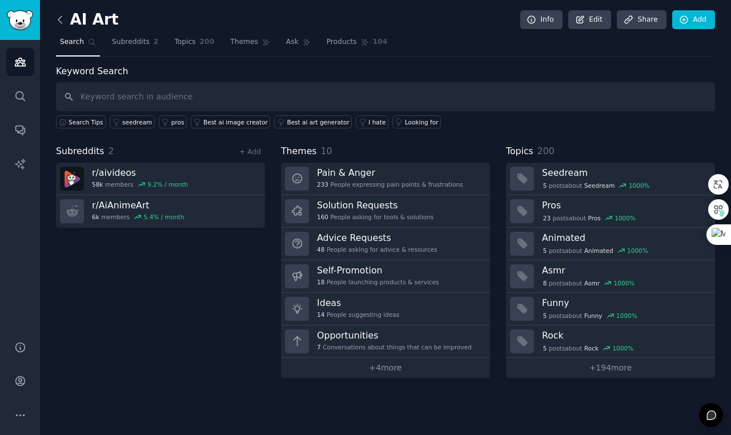
click at [58, 19] on icon at bounding box center [59, 19] width 3 height 7
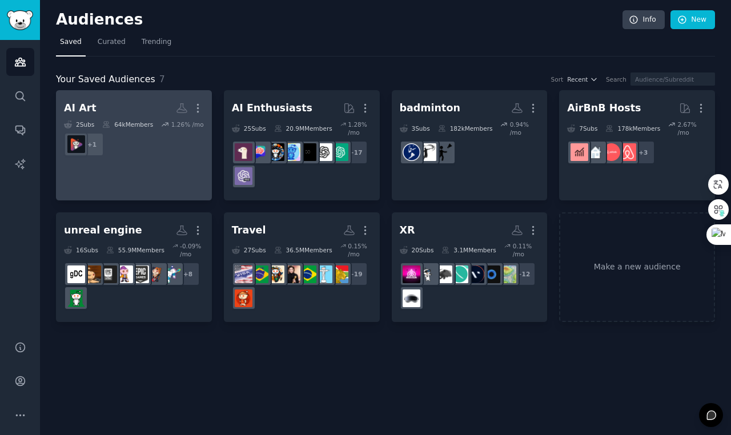
click at [137, 98] on h2 "AI Art More" at bounding box center [134, 108] width 140 height 20
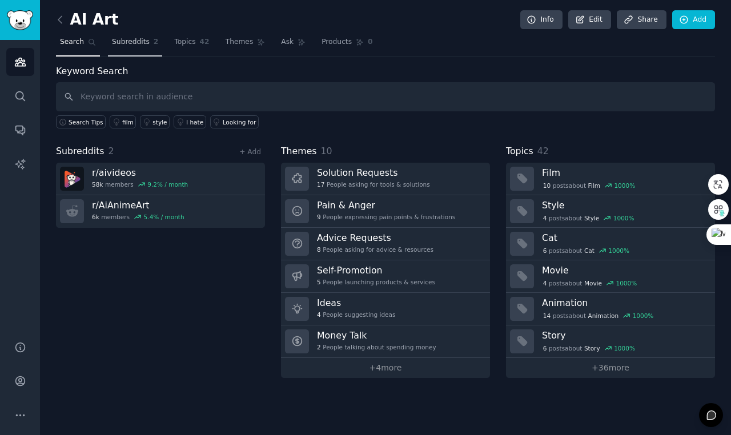
click at [140, 44] on span "Subreddits" at bounding box center [131, 42] width 38 height 10
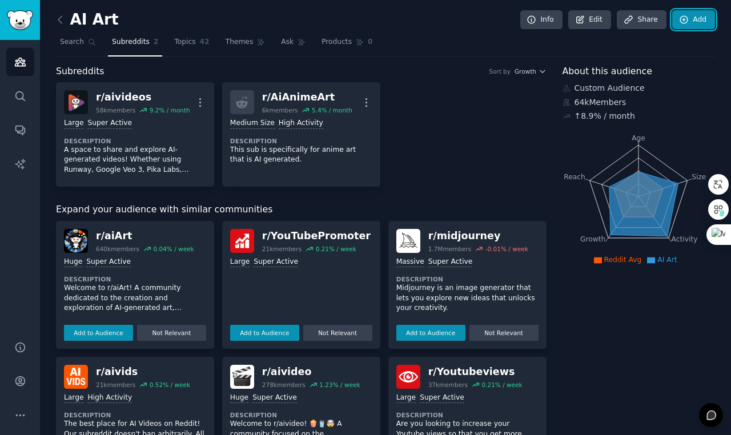
click at [705, 24] on link "Add" at bounding box center [693, 19] width 43 height 19
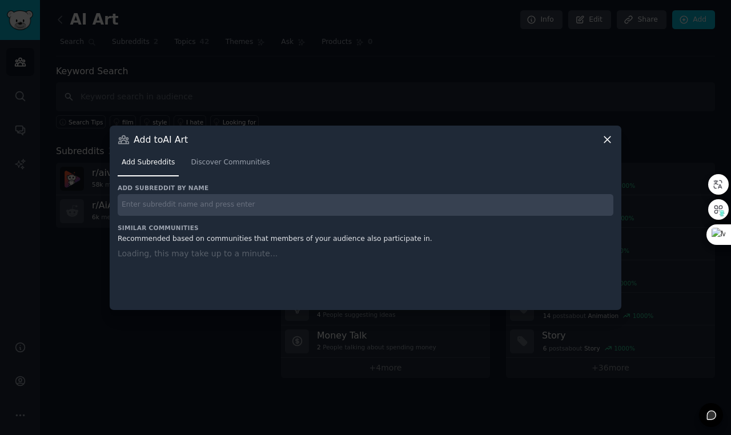
click at [304, 204] on input "text" at bounding box center [366, 205] width 496 height 22
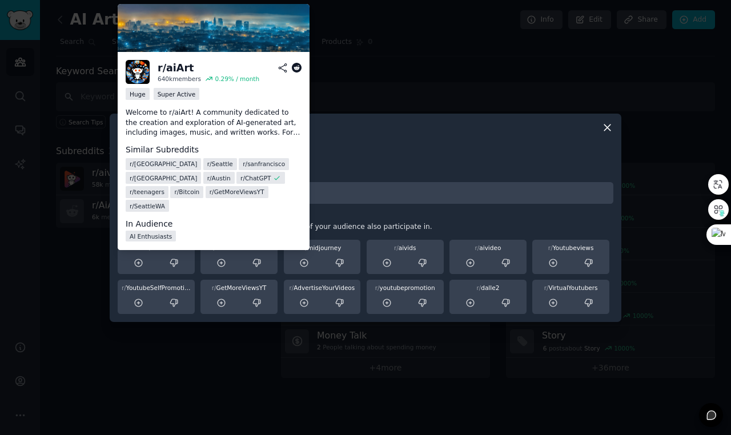
type input "aiart"
click at [154, 248] on div "r/ aiArt" at bounding box center [156, 248] width 69 height 8
click at [138, 260] on icon at bounding box center [139, 263] width 10 height 10
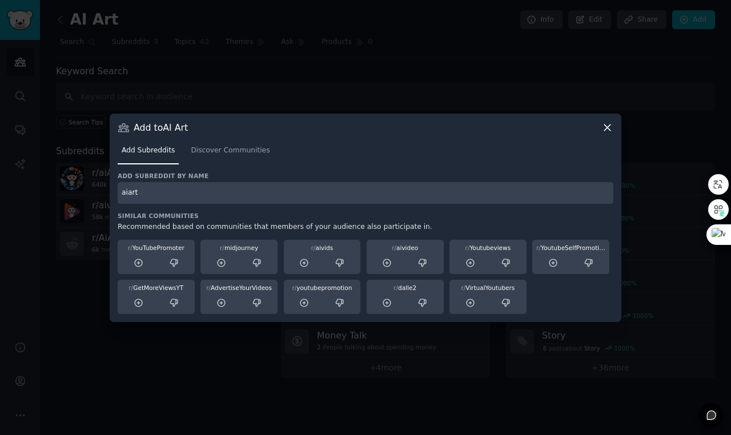
click at [606, 128] on icon at bounding box center [607, 127] width 6 height 6
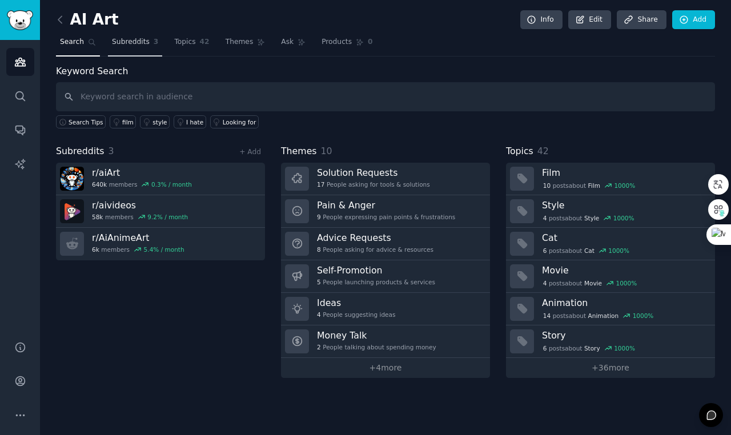
click at [128, 39] on span "Subreddits" at bounding box center [131, 42] width 38 height 10
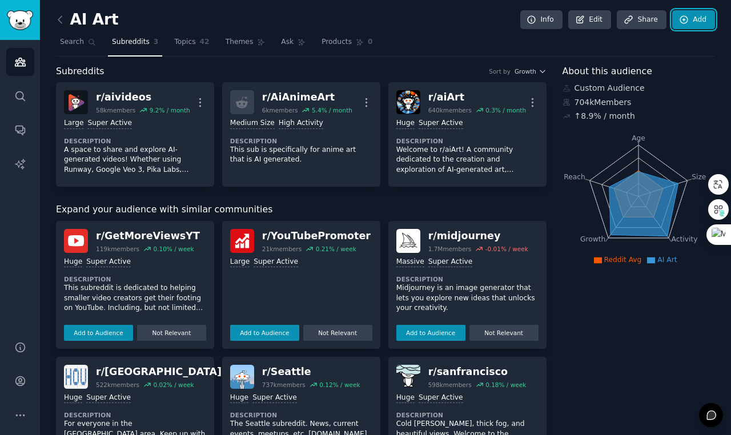
click at [691, 14] on link "Add" at bounding box center [693, 19] width 43 height 19
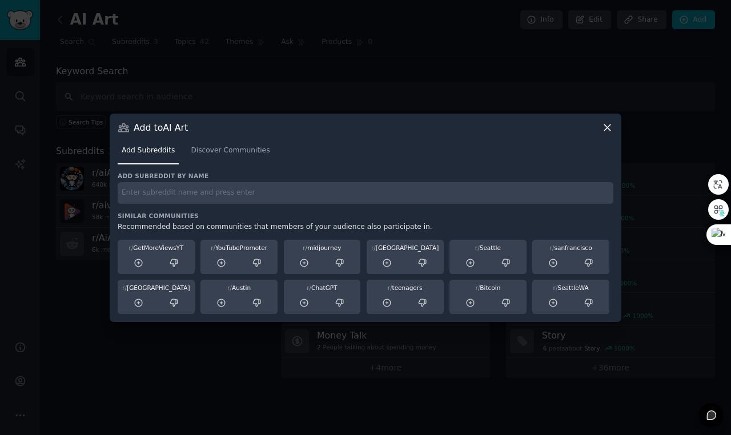
click at [176, 201] on input "text" at bounding box center [366, 193] width 496 height 22
type input "midjourney"
click at [601, 126] on icon at bounding box center [607, 128] width 12 height 12
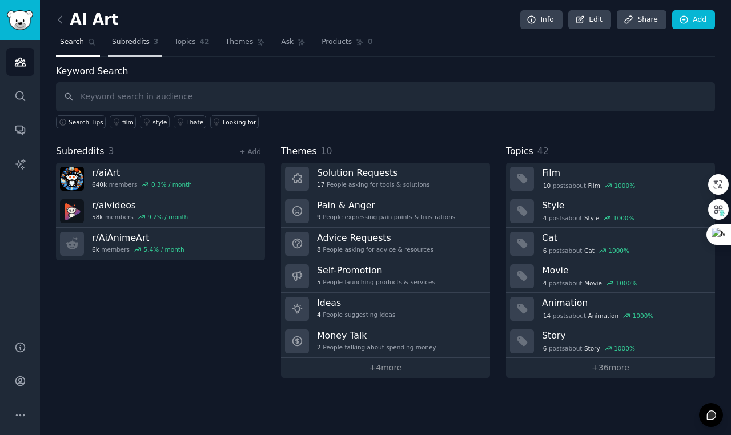
click at [142, 45] on span "Subreddits" at bounding box center [131, 42] width 38 height 10
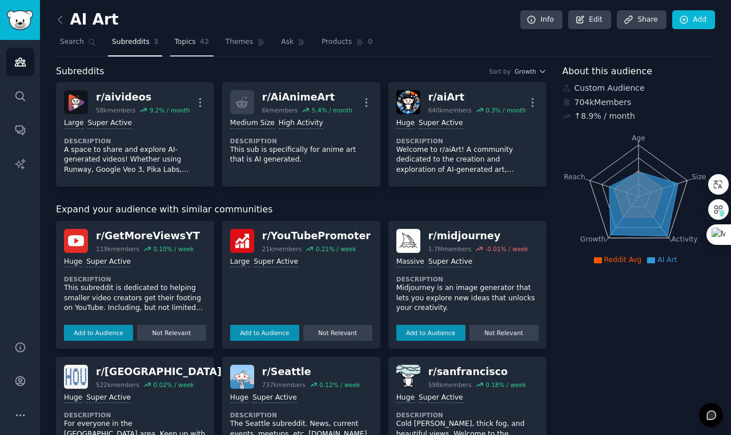
click at [187, 42] on span "Topics" at bounding box center [184, 42] width 21 height 10
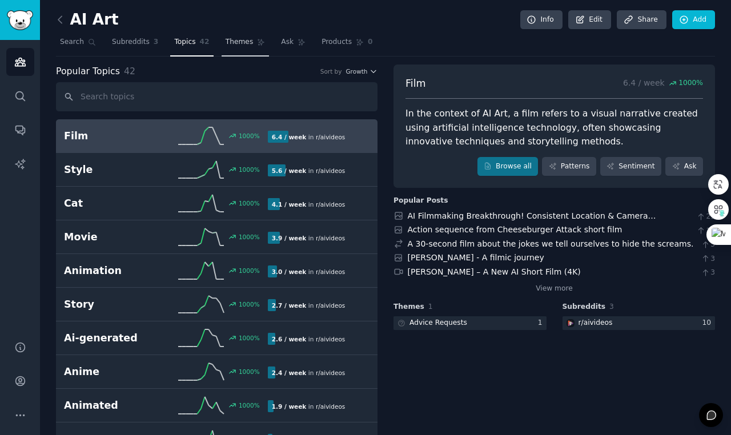
click at [236, 42] on span "Themes" at bounding box center [240, 42] width 28 height 10
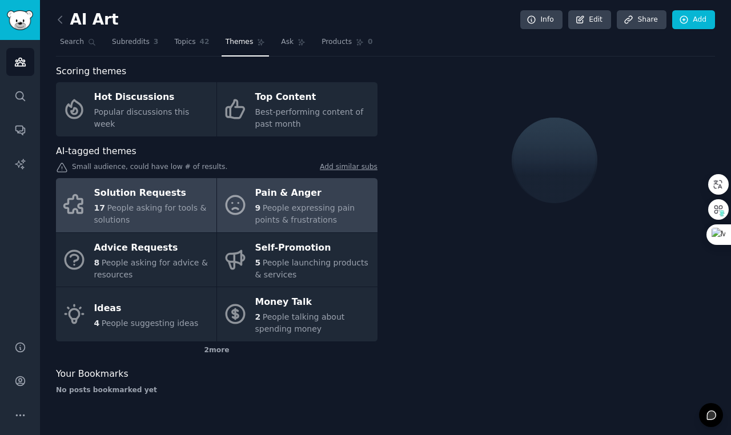
click at [325, 202] on div "Pain & Anger" at bounding box center [313, 193] width 116 height 18
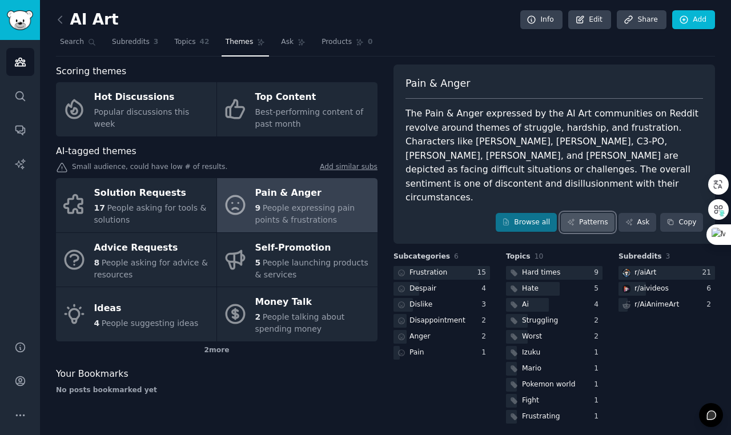
click at [587, 213] on link "Patterns" at bounding box center [588, 222] width 54 height 19
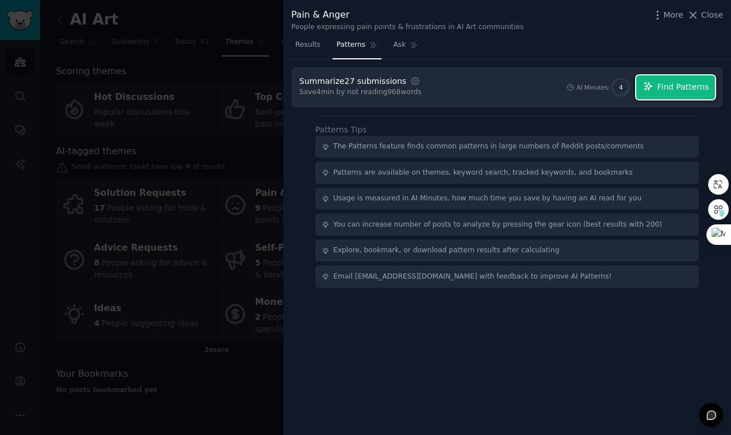
click at [673, 86] on span "Find Patterns" at bounding box center [683, 87] width 52 height 12
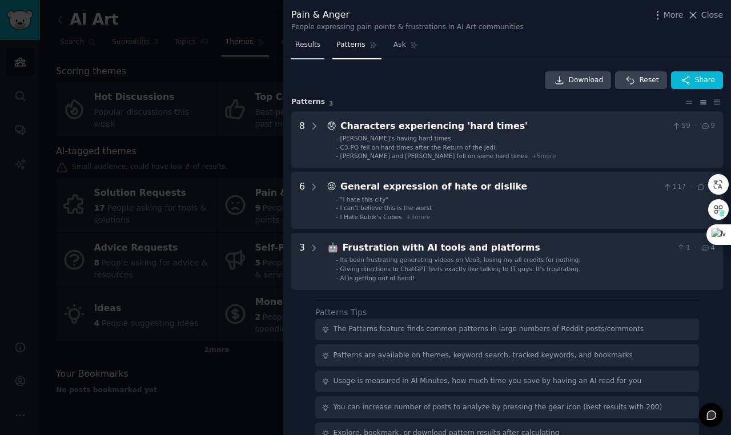
click at [315, 45] on span "Results" at bounding box center [307, 45] width 25 height 10
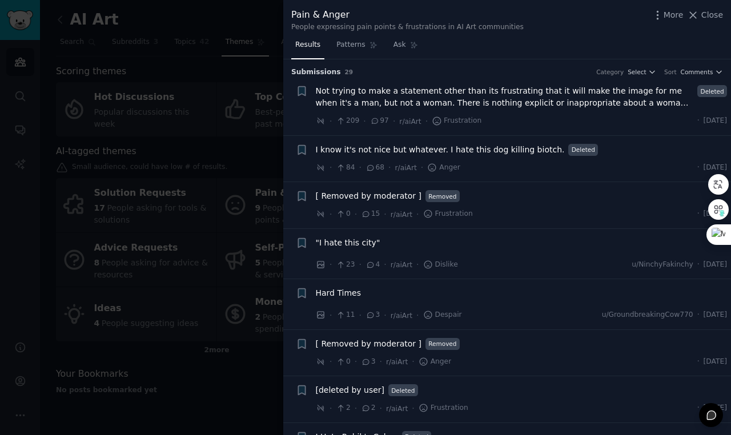
click at [242, 25] on div at bounding box center [365, 217] width 731 height 435
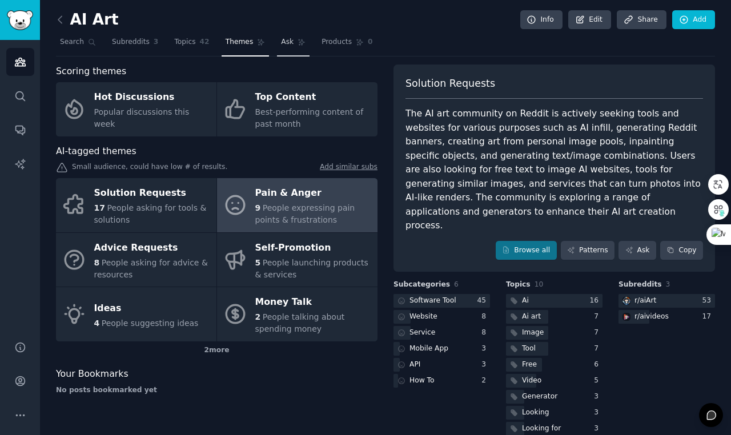
click at [287, 42] on span "Ask" at bounding box center [287, 42] width 13 height 10
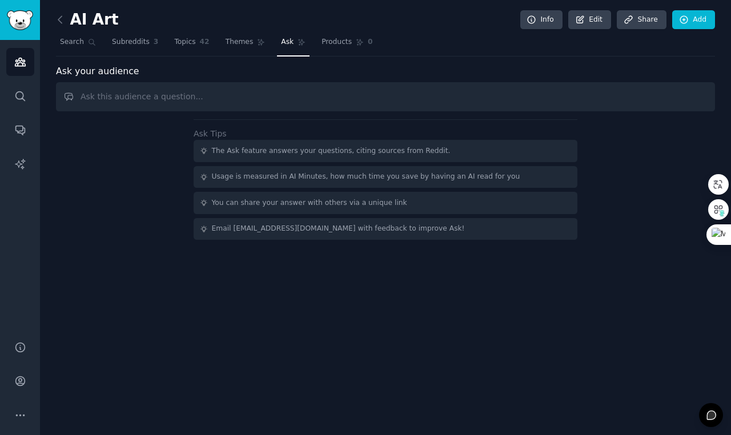
click at [308, 97] on input "text" at bounding box center [385, 96] width 659 height 29
click at [139, 93] on input "Do they need a platform to share AI videos and AI artworks?" at bounding box center [385, 96] width 659 height 29
type input "Do they need a specific platform to share AI videos and AI artworks?"
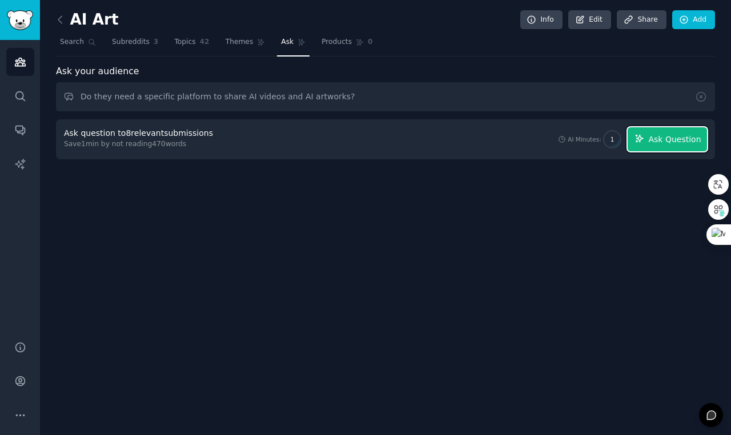
click at [637, 146] on button "Ask Question" at bounding box center [667, 139] width 79 height 24
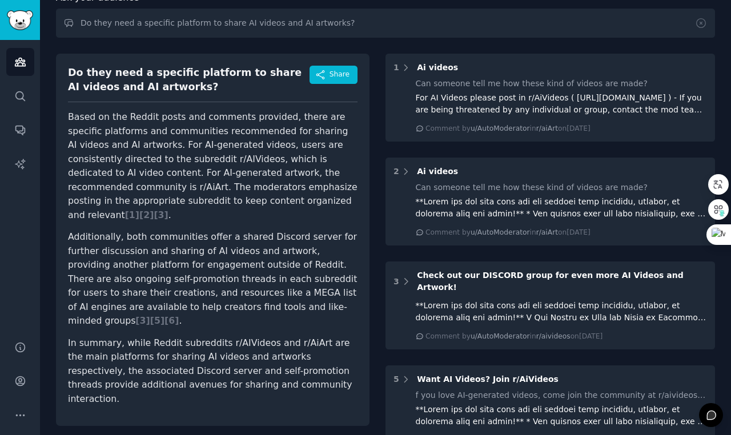
scroll to position [71, 0]
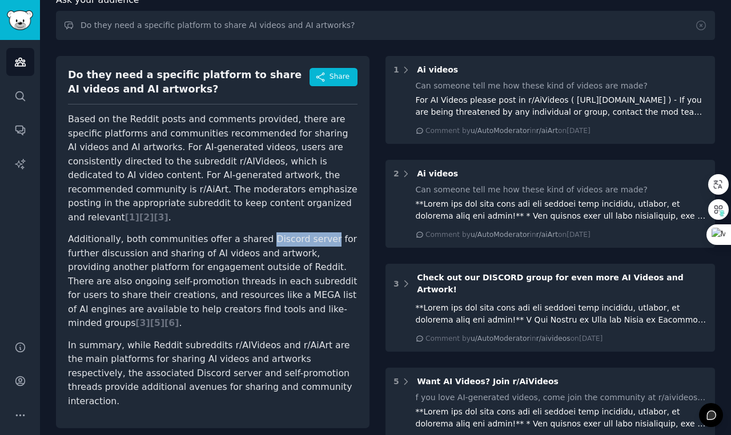
drag, startPoint x: 255, startPoint y: 226, endPoint x: 312, endPoint y: 227, distance: 57.1
click at [312, 232] on p "Additionally, both communities offer a shared Discord server for further discus…" at bounding box center [212, 281] width 289 height 98
click at [159, 250] on p "Additionally, both communities offer a shared Discord server for further discus…" at bounding box center [212, 281] width 289 height 98
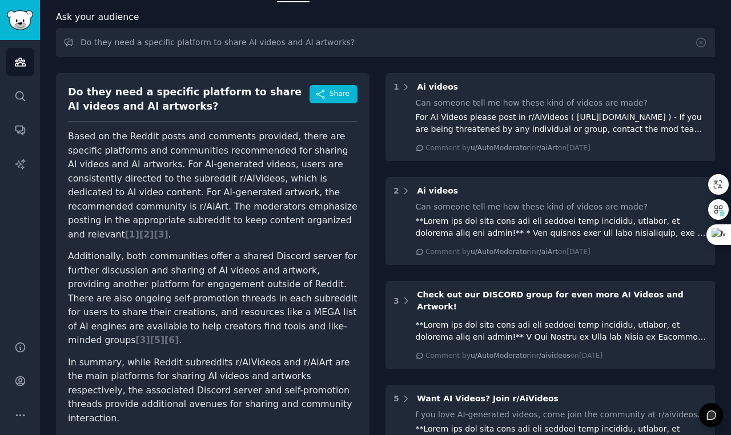
scroll to position [58, 0]
